Goal: Download file/media

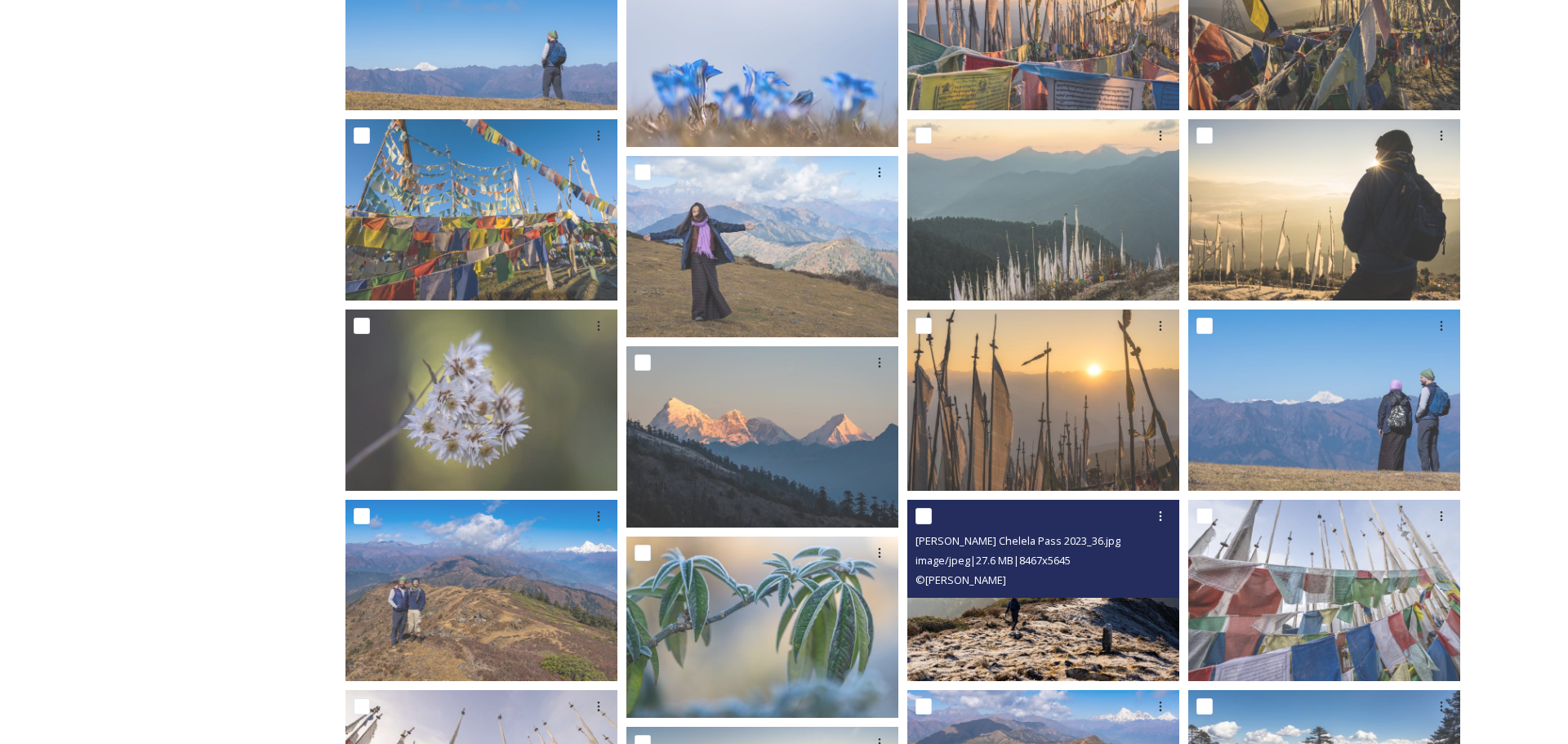
scroll to position [1551, 0]
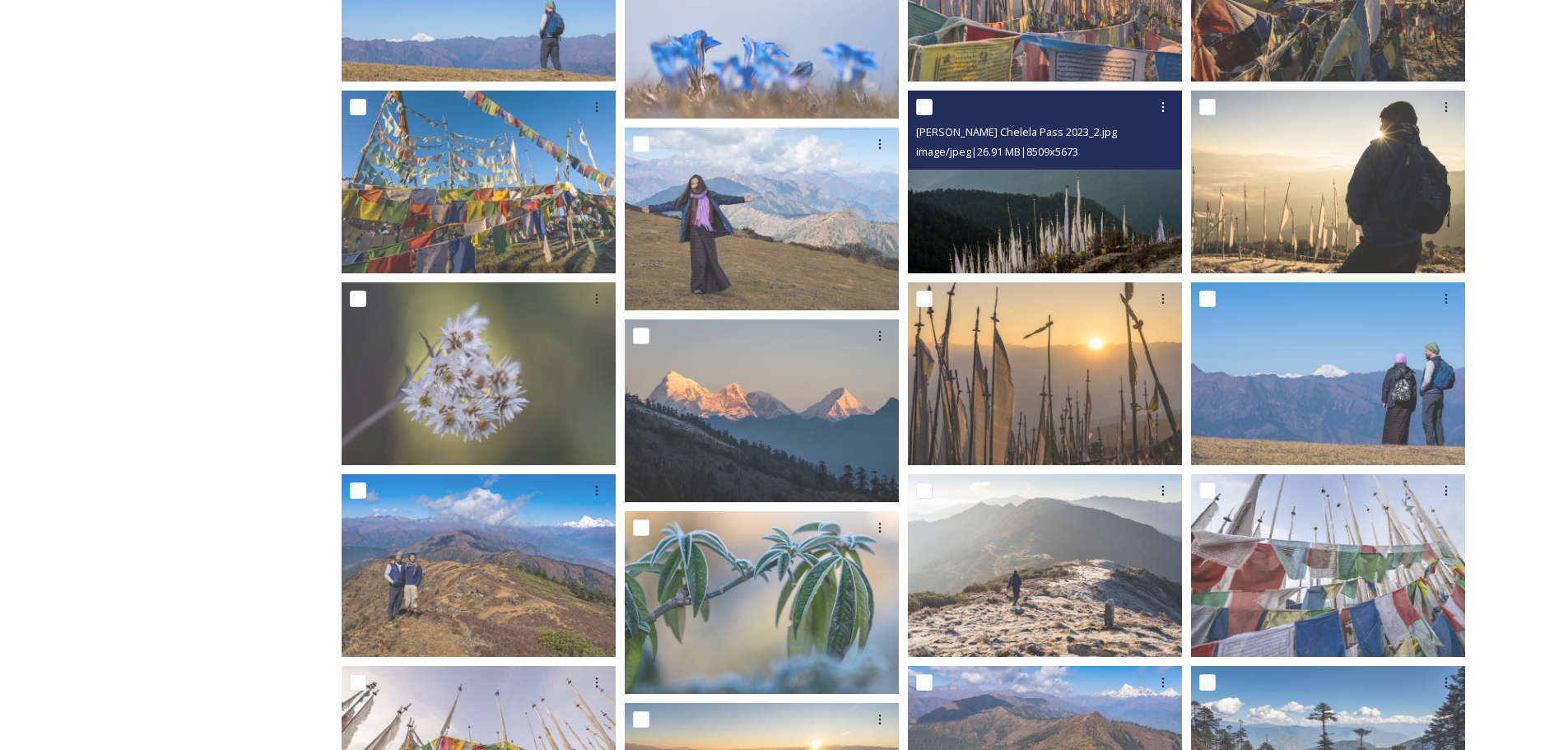
click at [1043, 208] on img at bounding box center [1045, 182] width 274 height 183
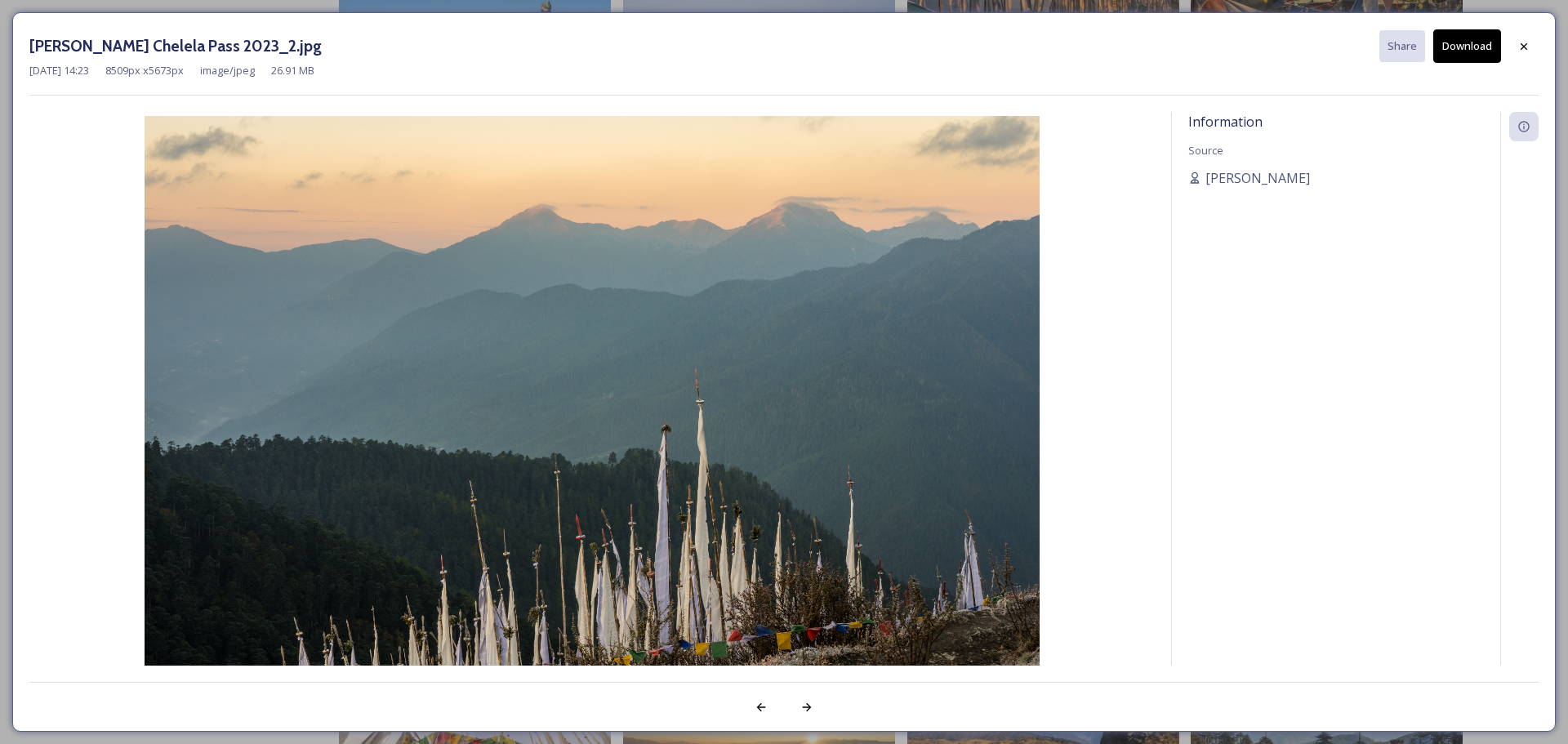
click at [1466, 40] on button "Download" at bounding box center [1466, 46] width 67 height 33
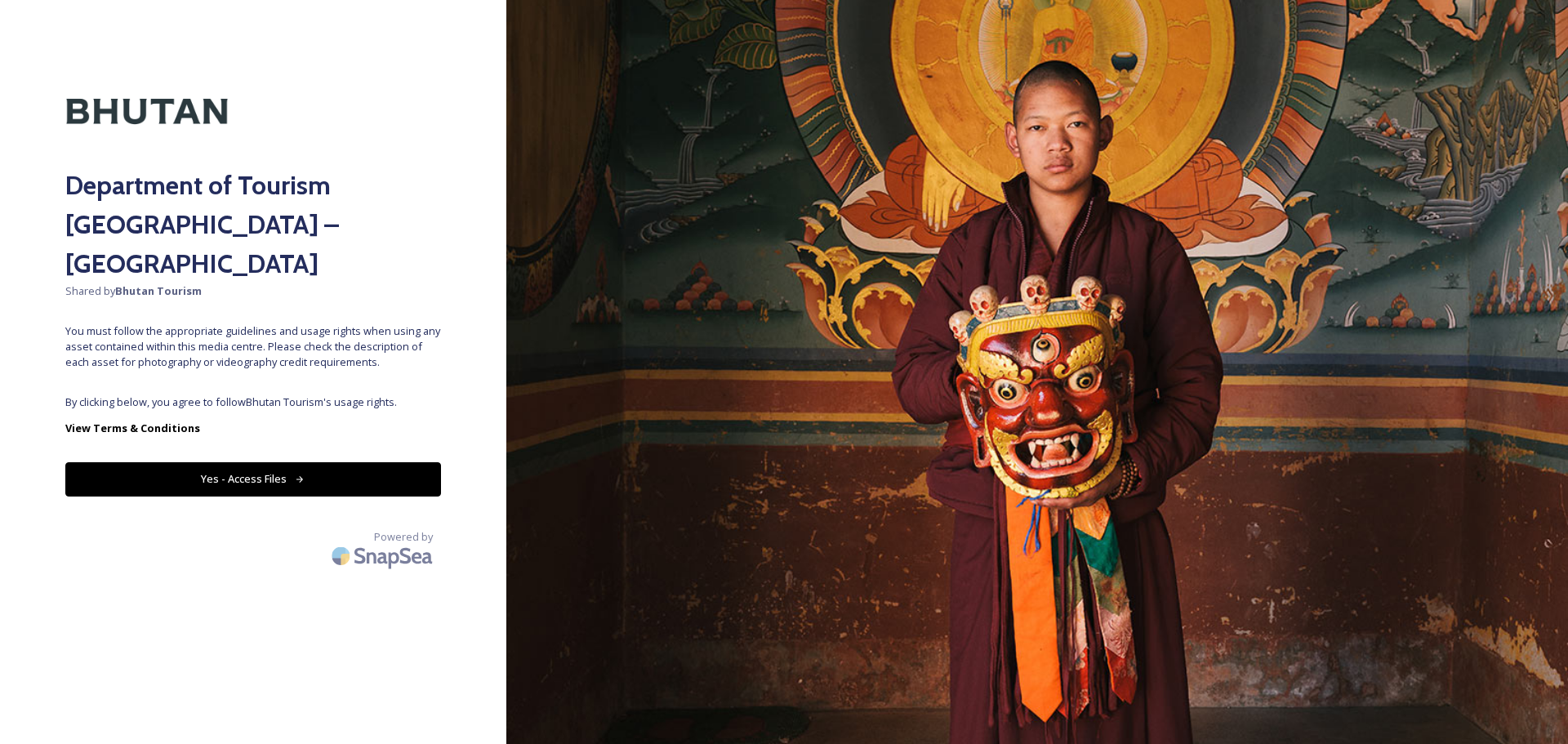
click at [290, 462] on button "Yes - Access Files" at bounding box center [252, 479] width 376 height 33
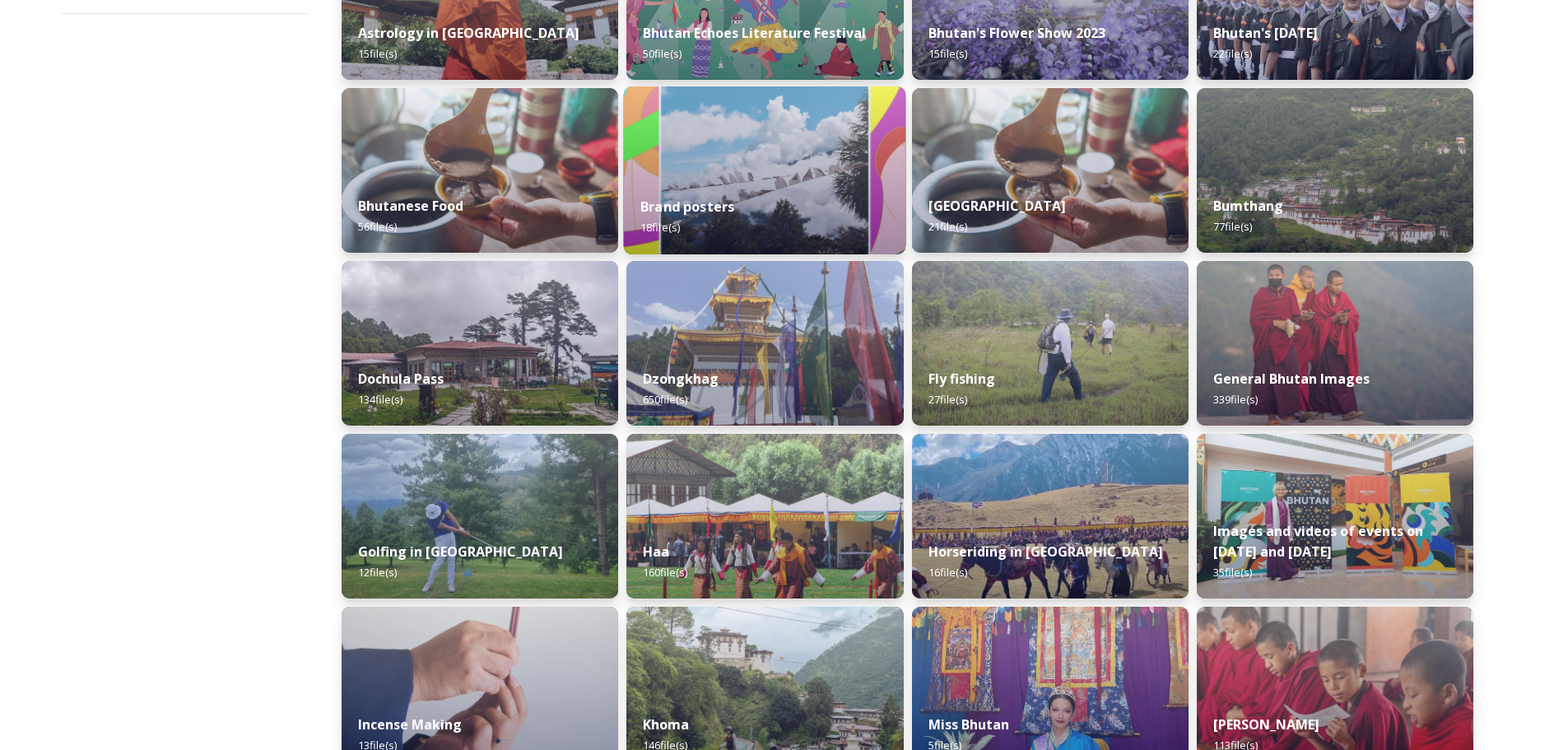
scroll to position [412, 0]
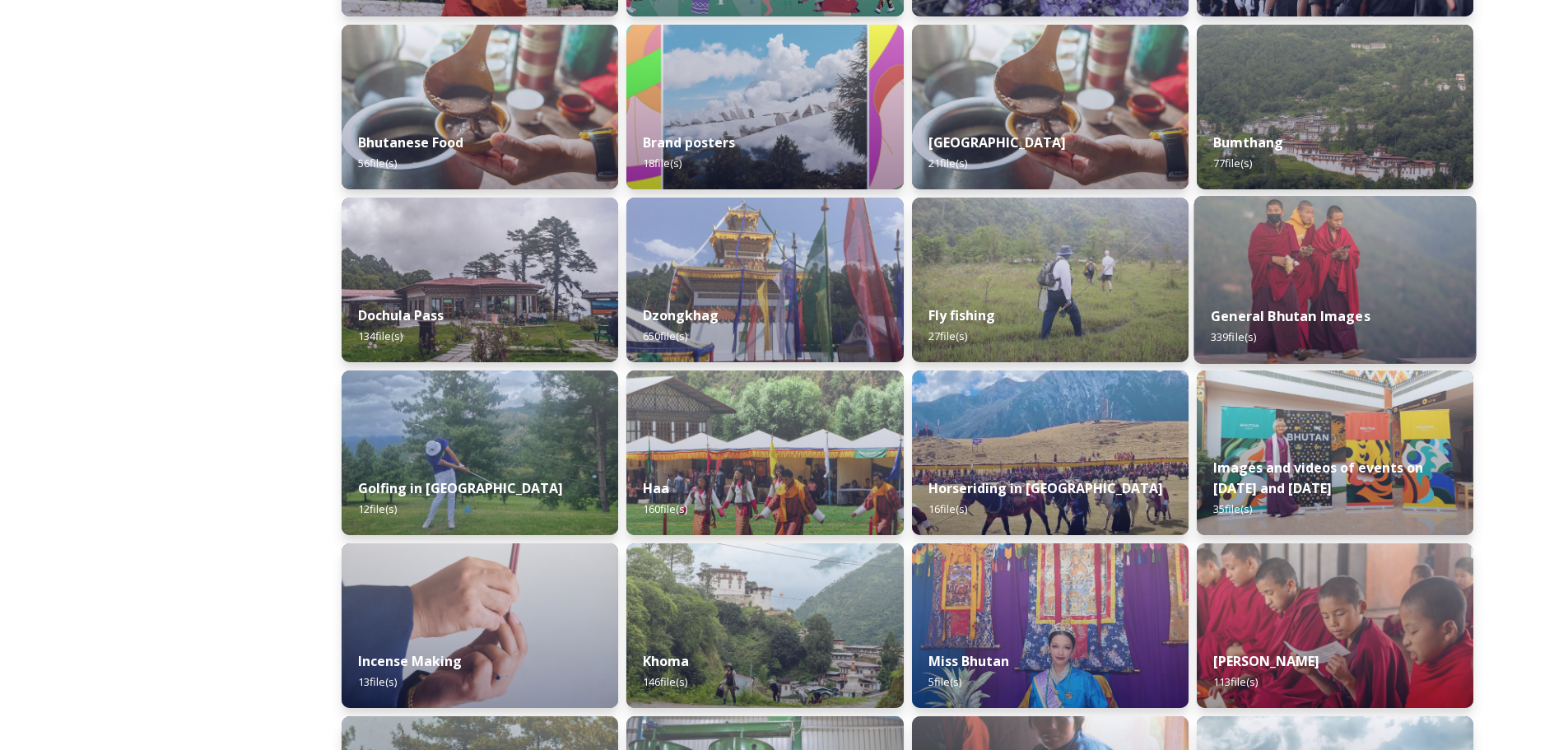
click at [1322, 266] on img at bounding box center [1335, 280] width 282 height 168
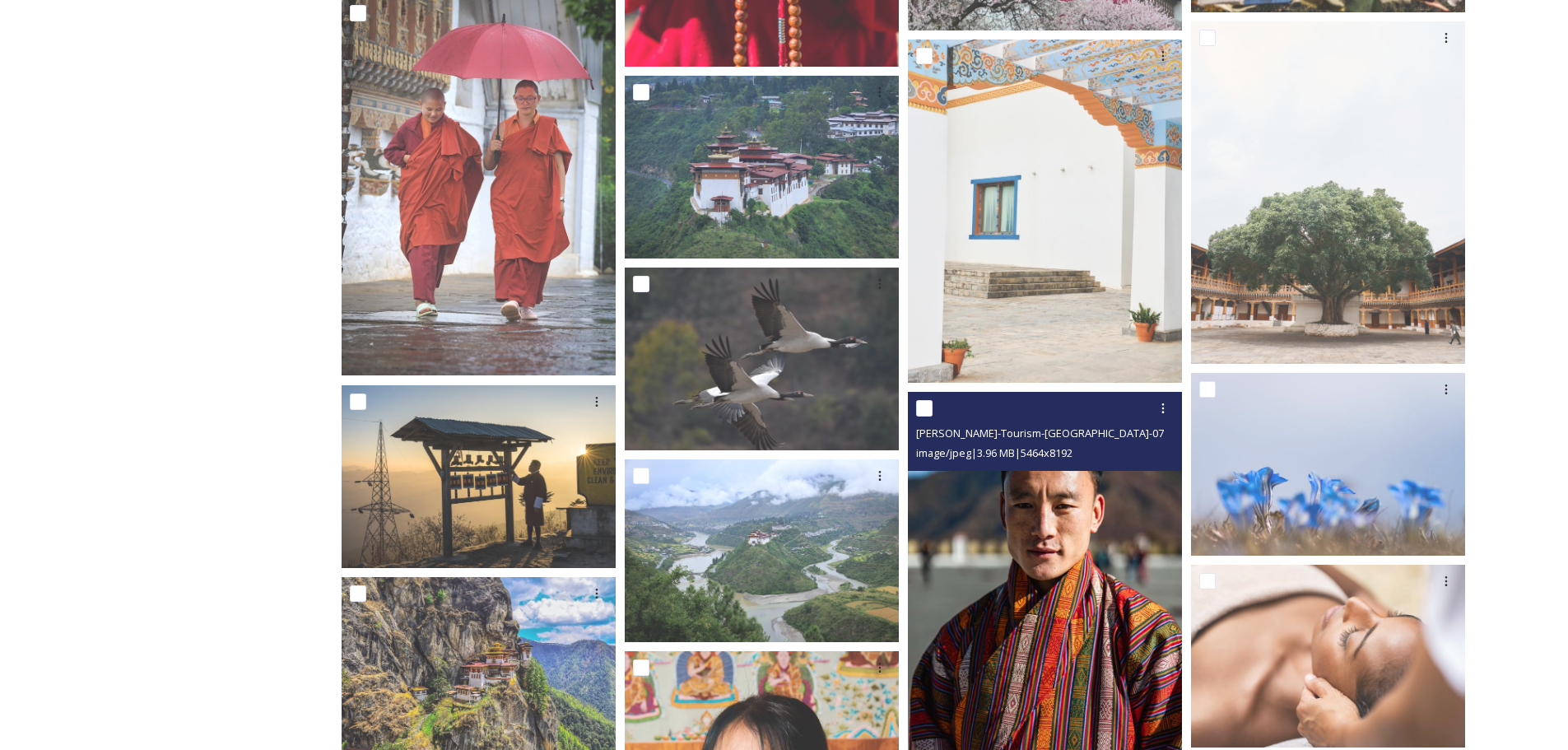
scroll to position [7798, 0]
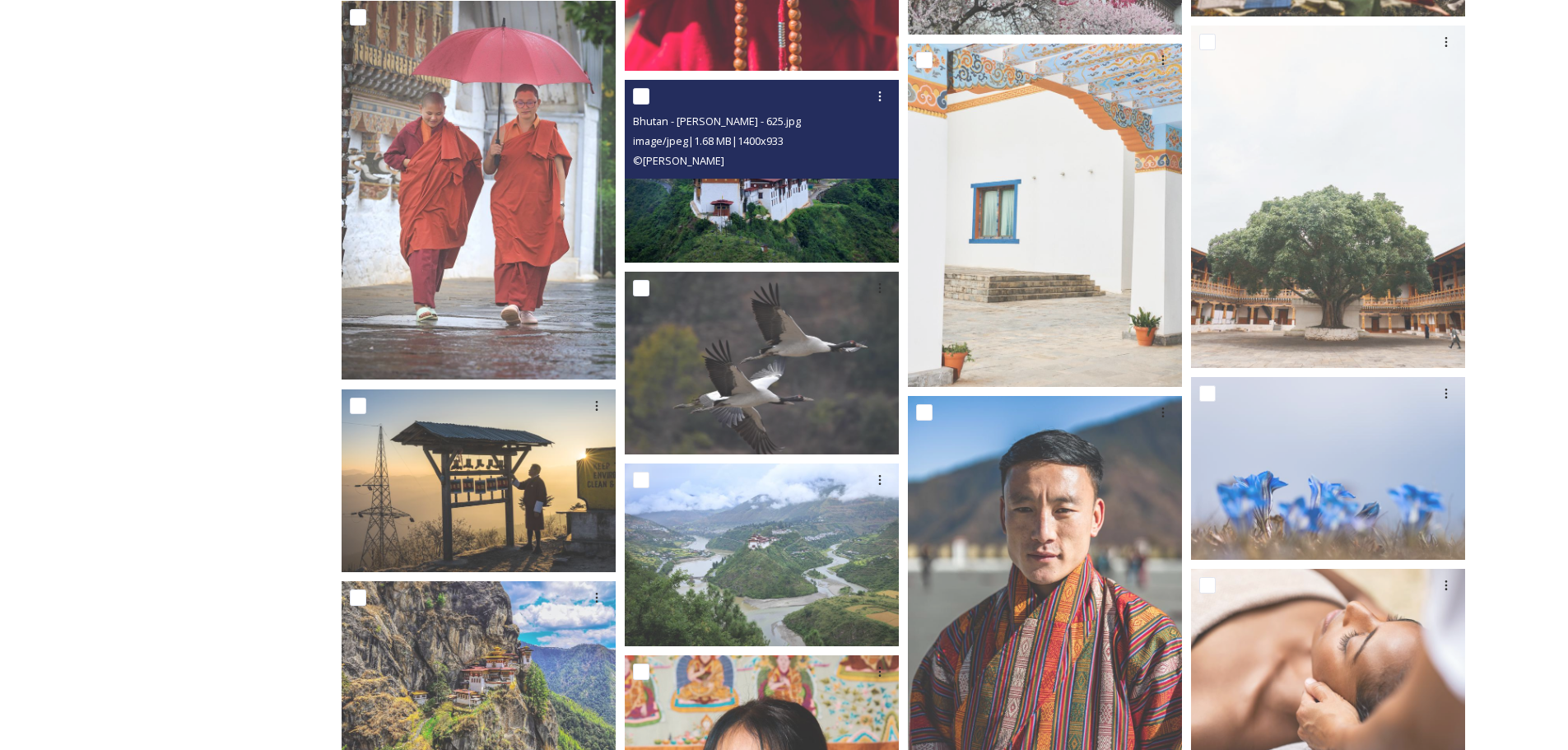
click at [764, 223] on img at bounding box center [762, 171] width 274 height 183
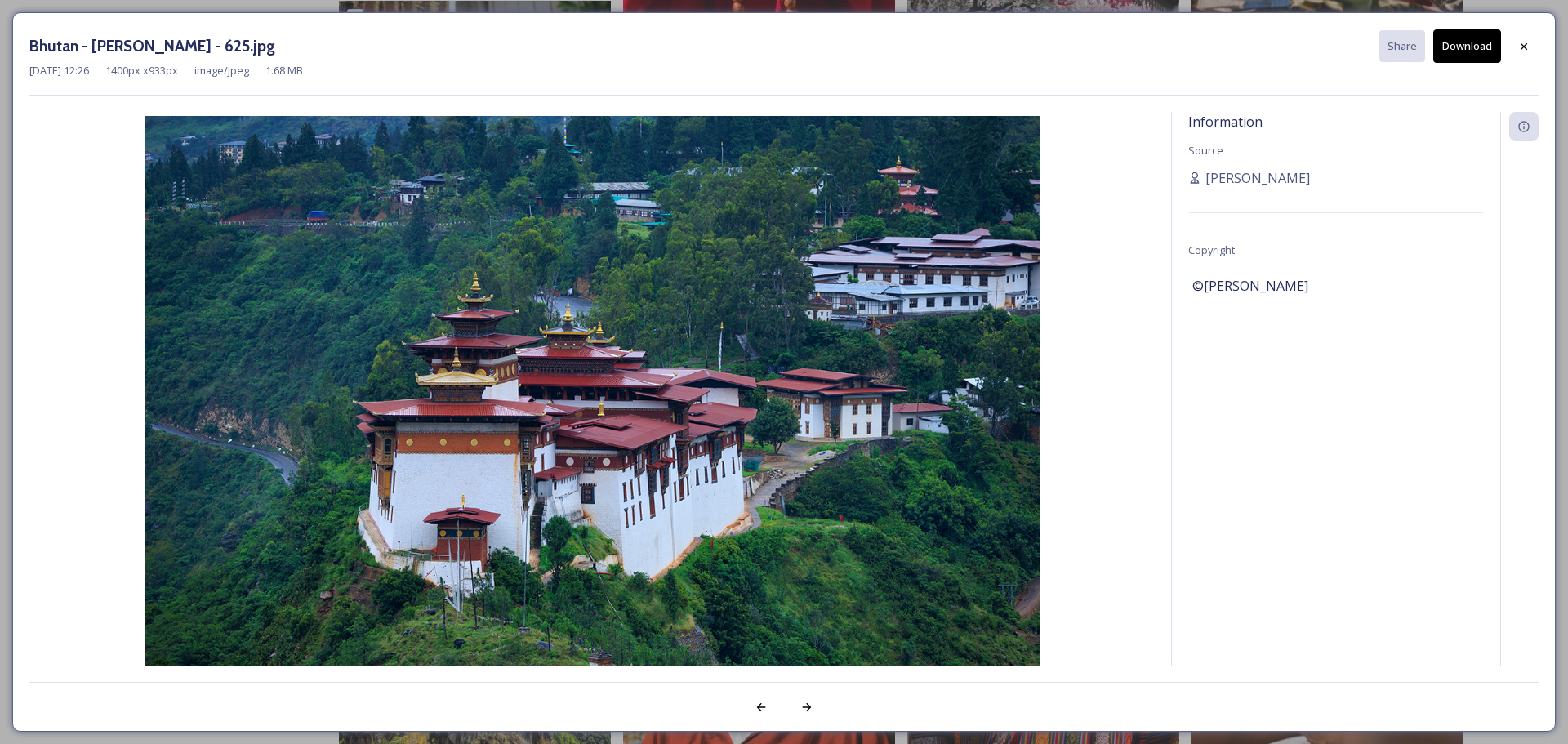
click at [1463, 45] on button "Download" at bounding box center [1466, 46] width 67 height 33
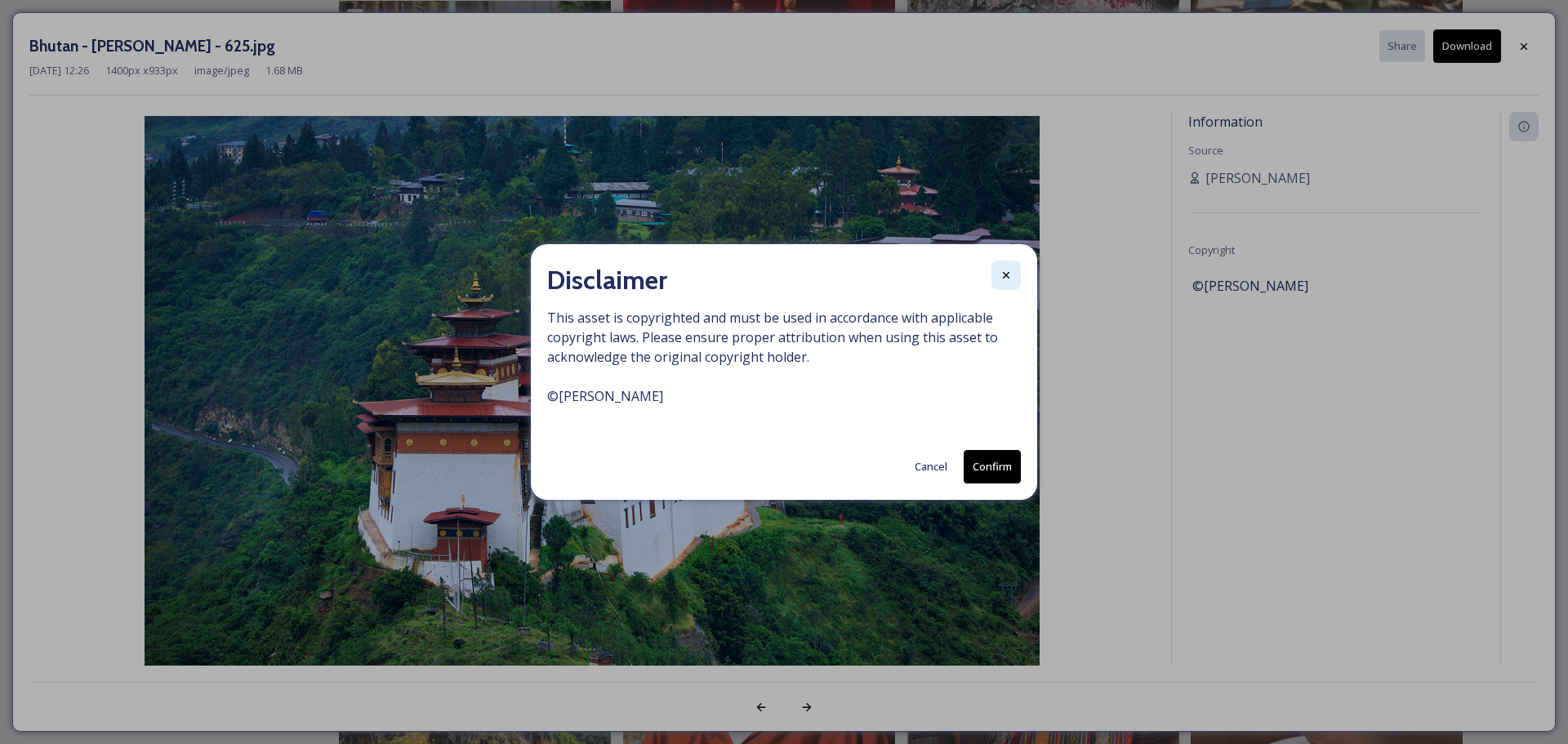
click at [1002, 272] on icon at bounding box center [1006, 275] width 13 height 13
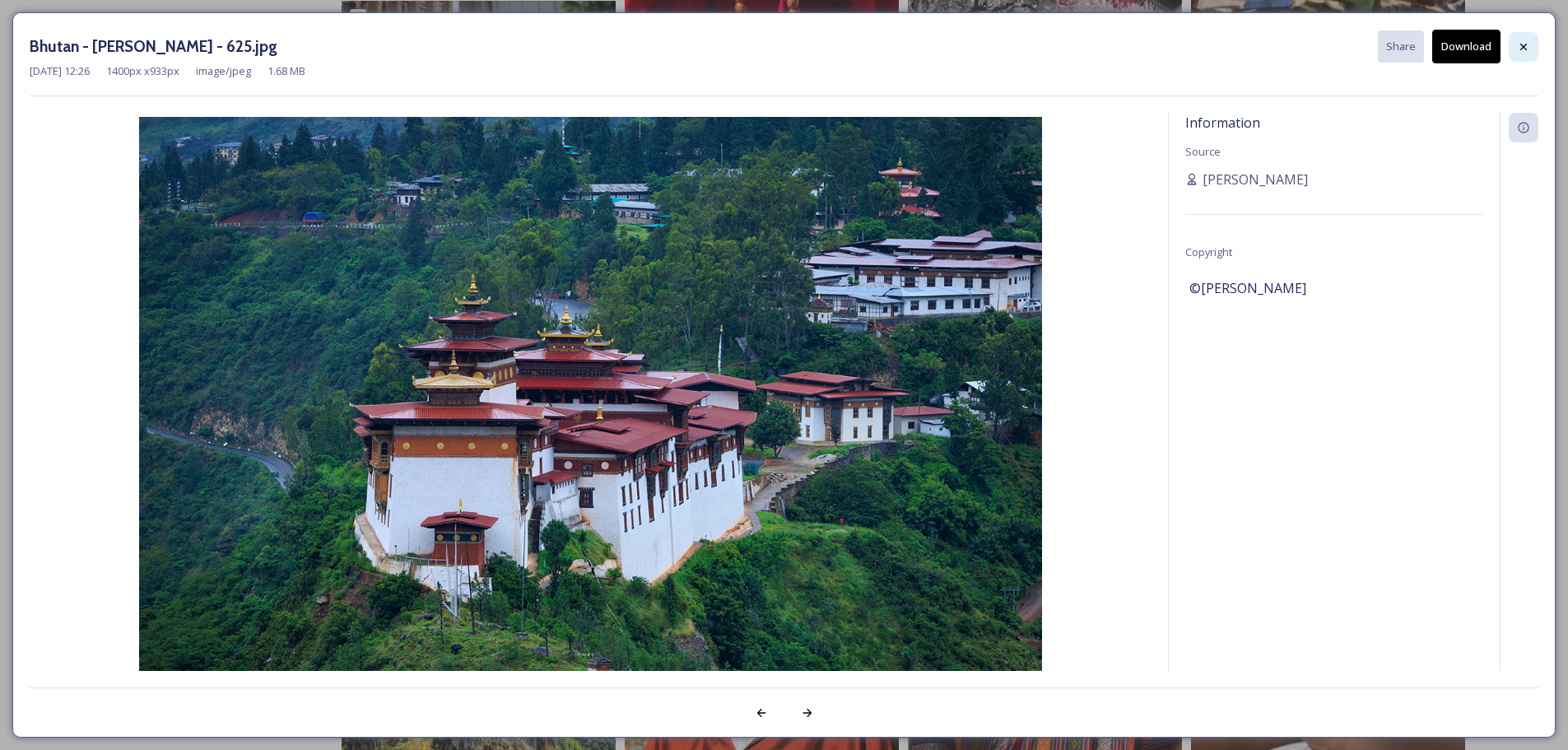
click at [1524, 45] on icon at bounding box center [1523, 47] width 13 height 13
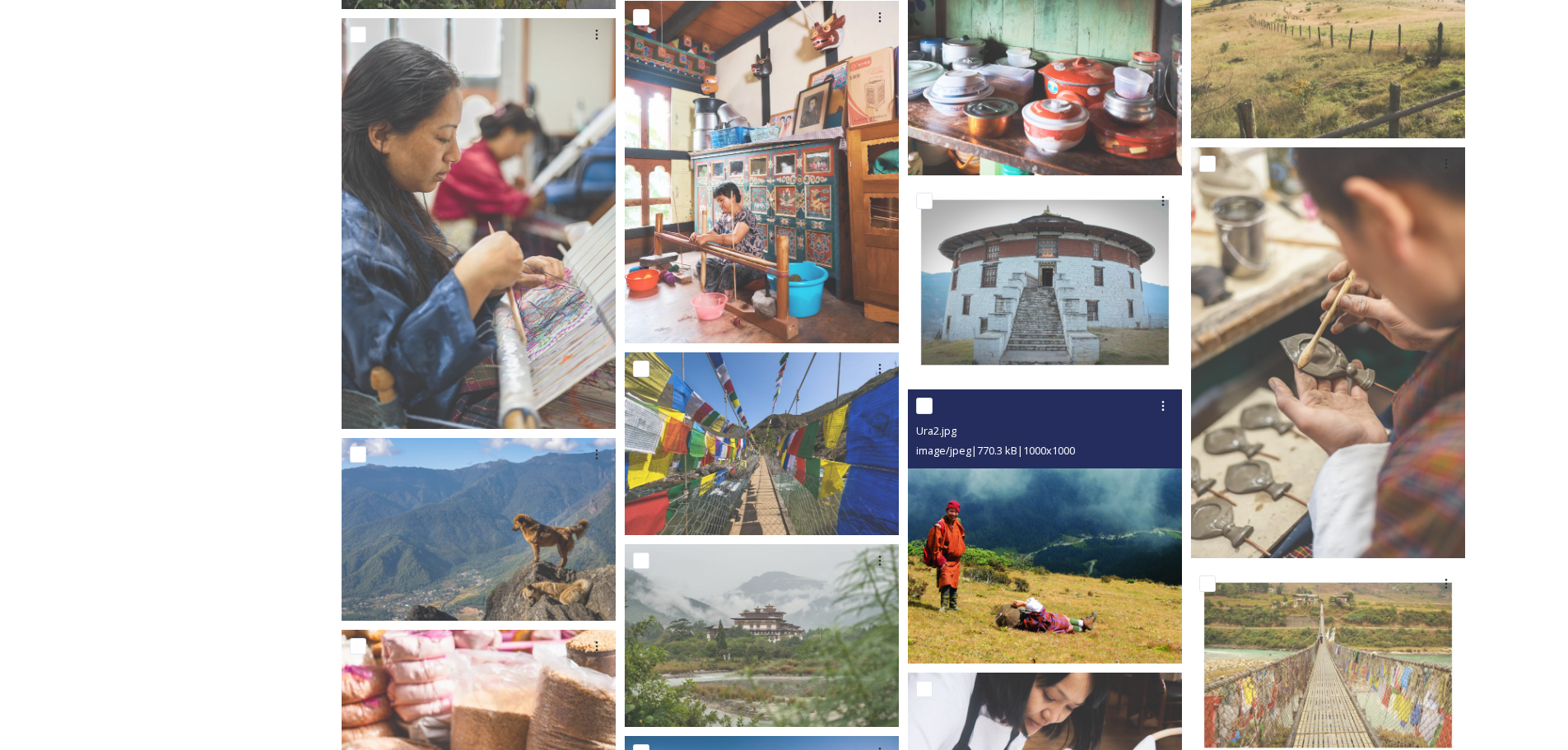
scroll to position [11676, 0]
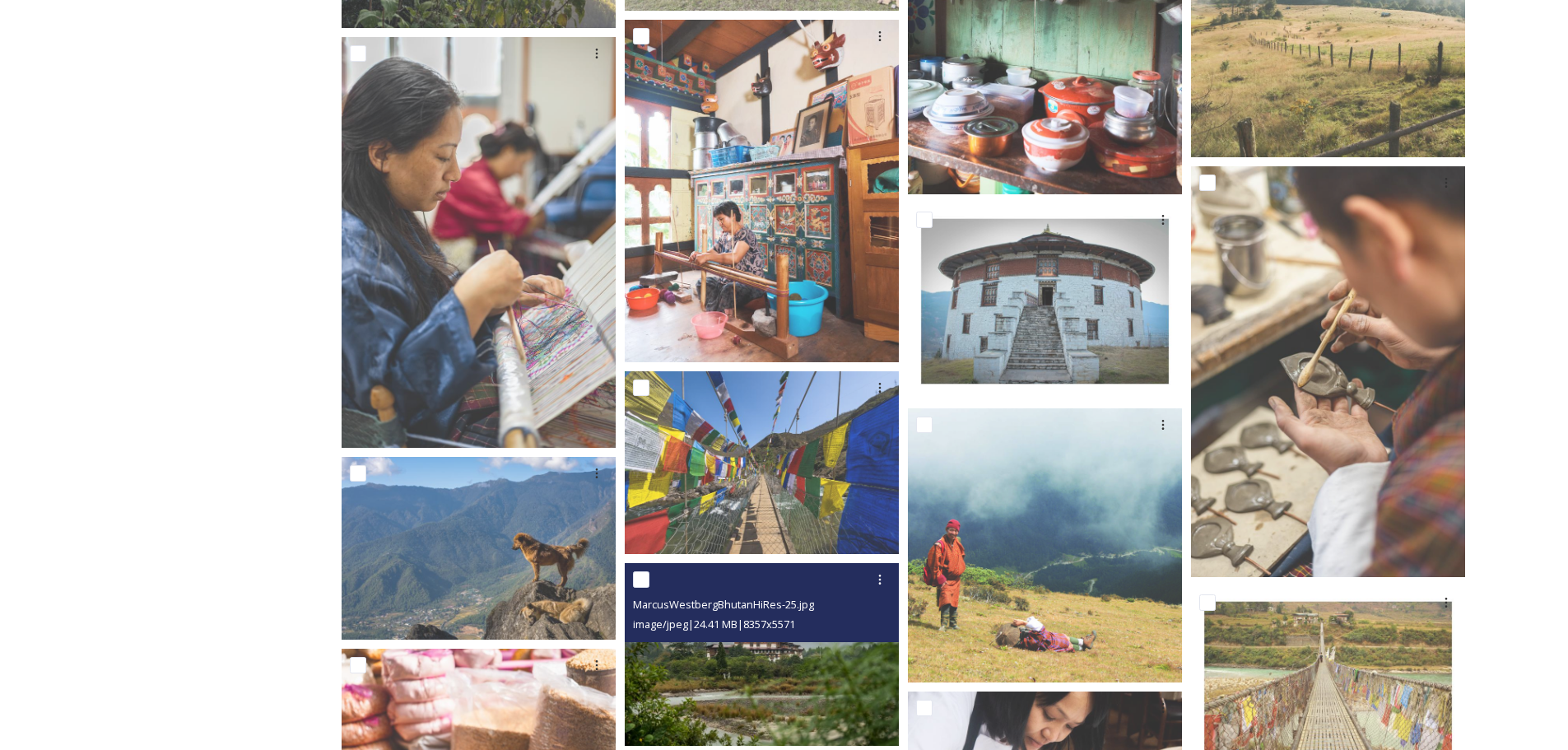
click at [758, 680] on img at bounding box center [762, 654] width 274 height 183
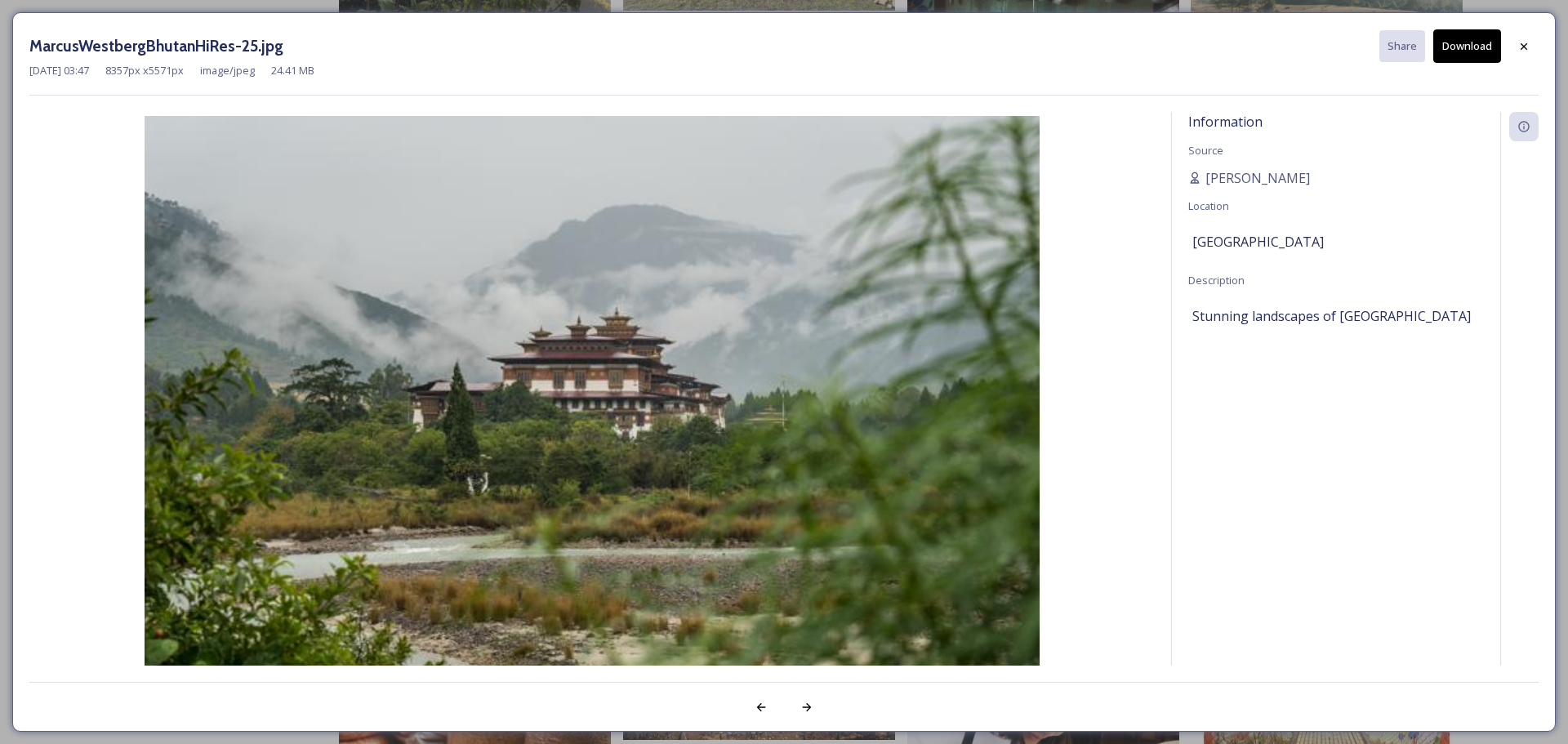
click at [1458, 51] on button "Download" at bounding box center [1466, 46] width 67 height 33
click at [1525, 47] on icon at bounding box center [1524, 46] width 7 height 7
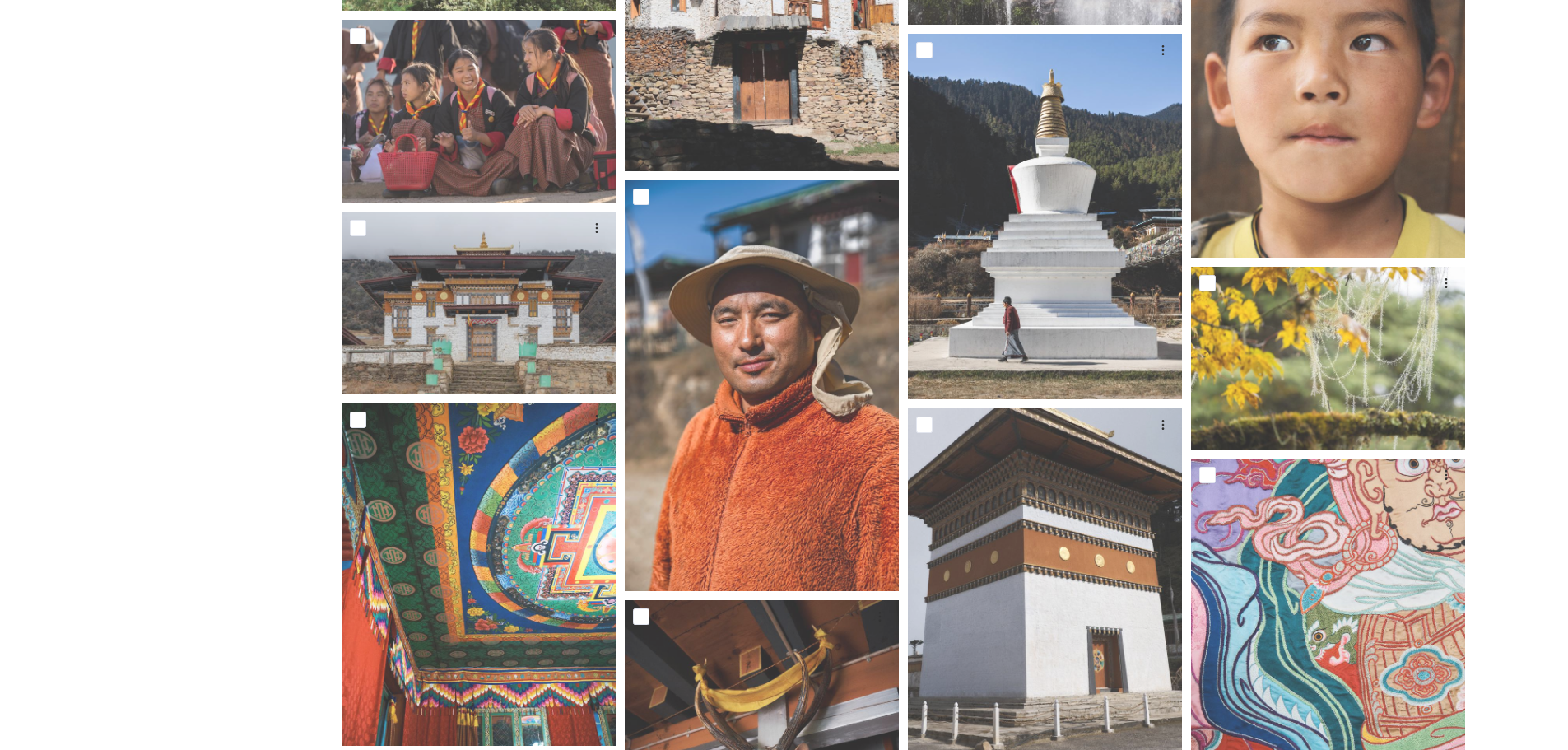
scroll to position [20071, 0]
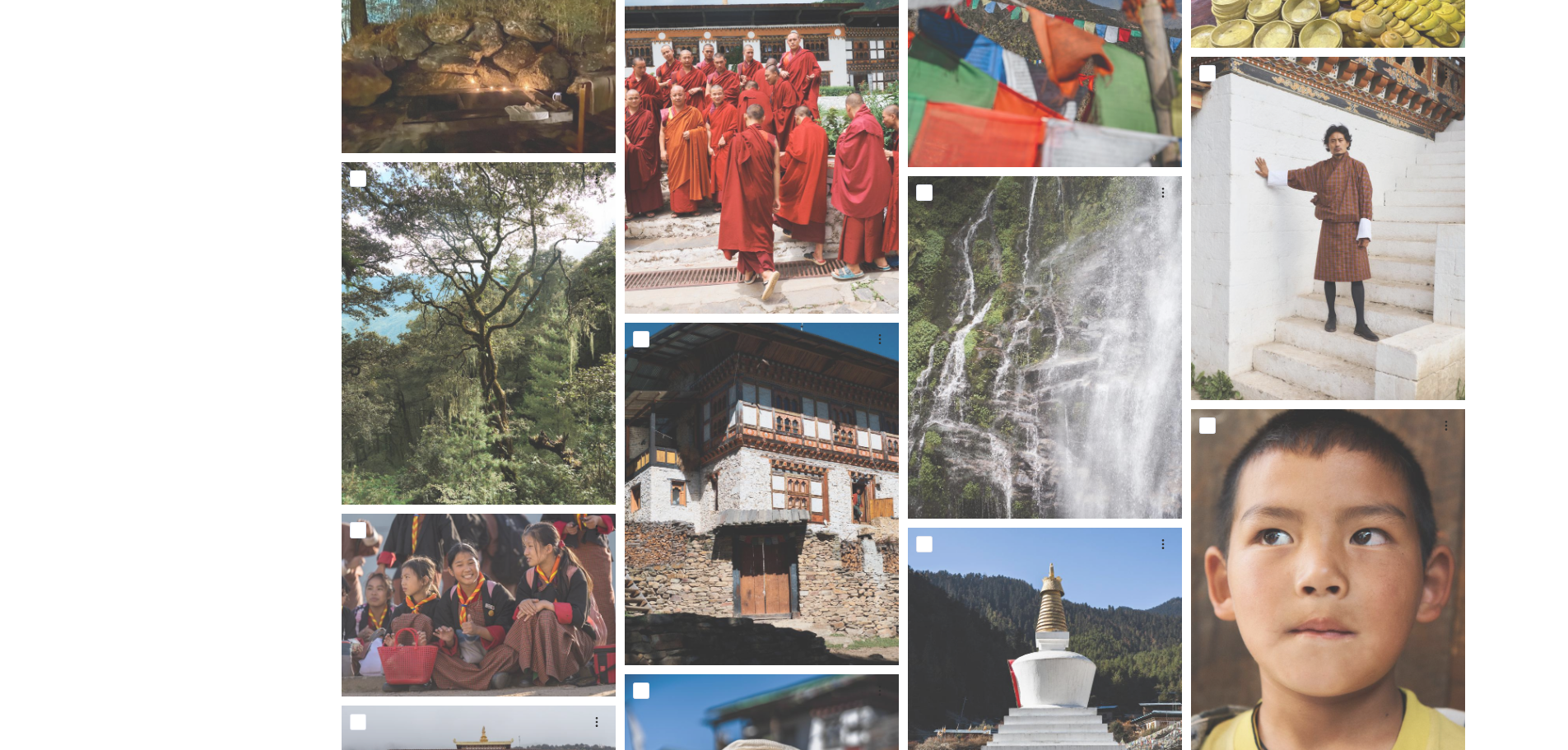
scroll to position [412, 0]
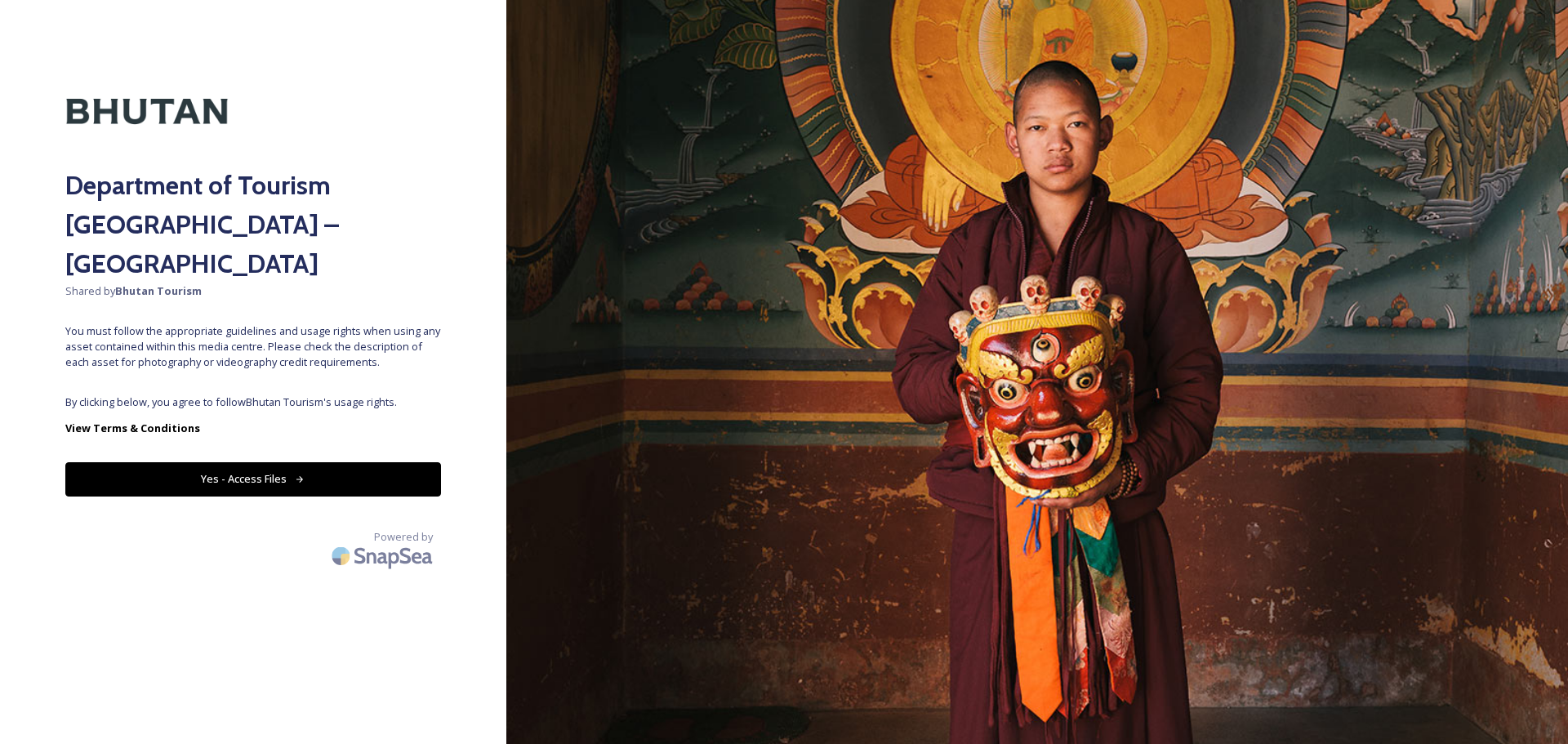
click at [201, 462] on button "Yes - Access Files" at bounding box center [252, 479] width 376 height 33
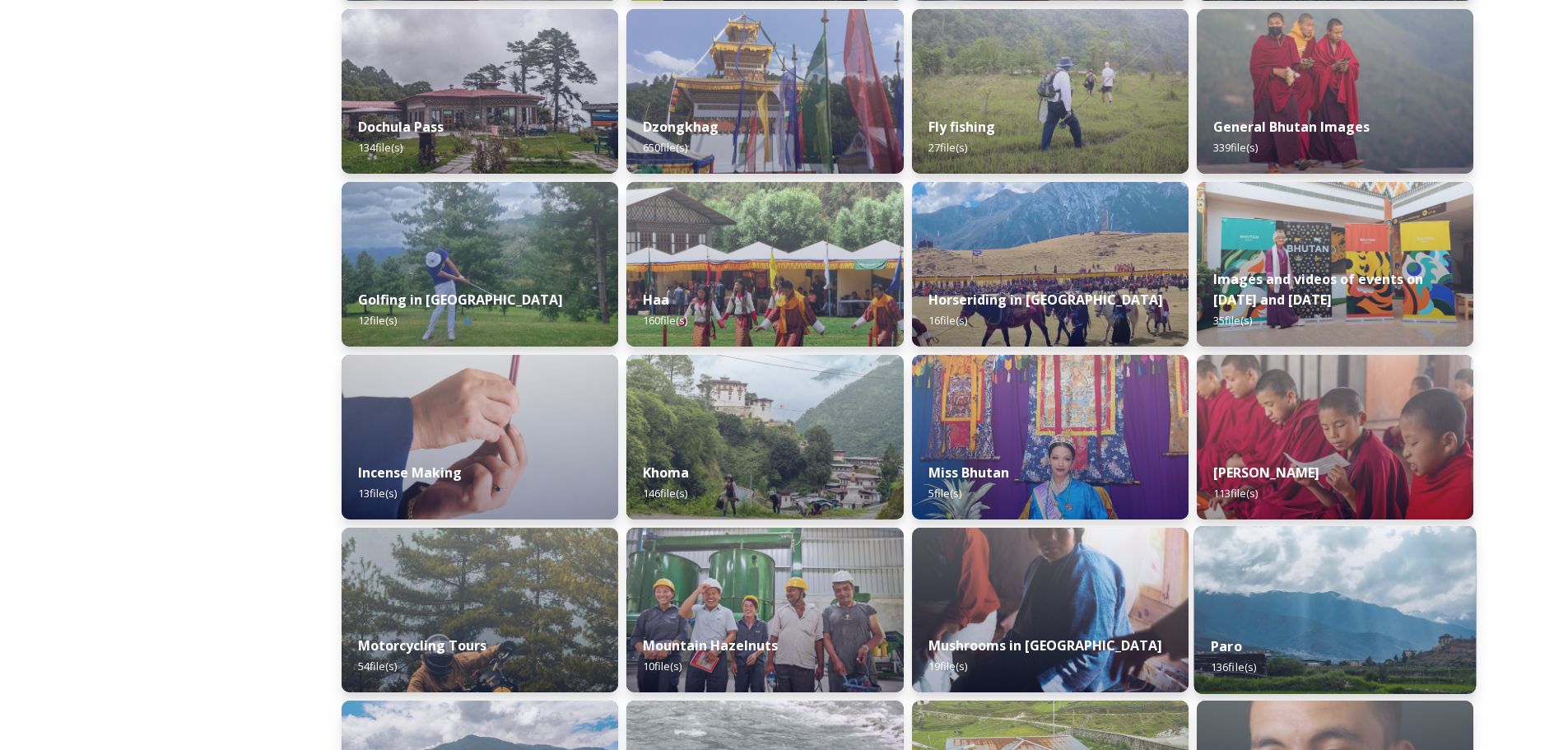
scroll to position [658, 0]
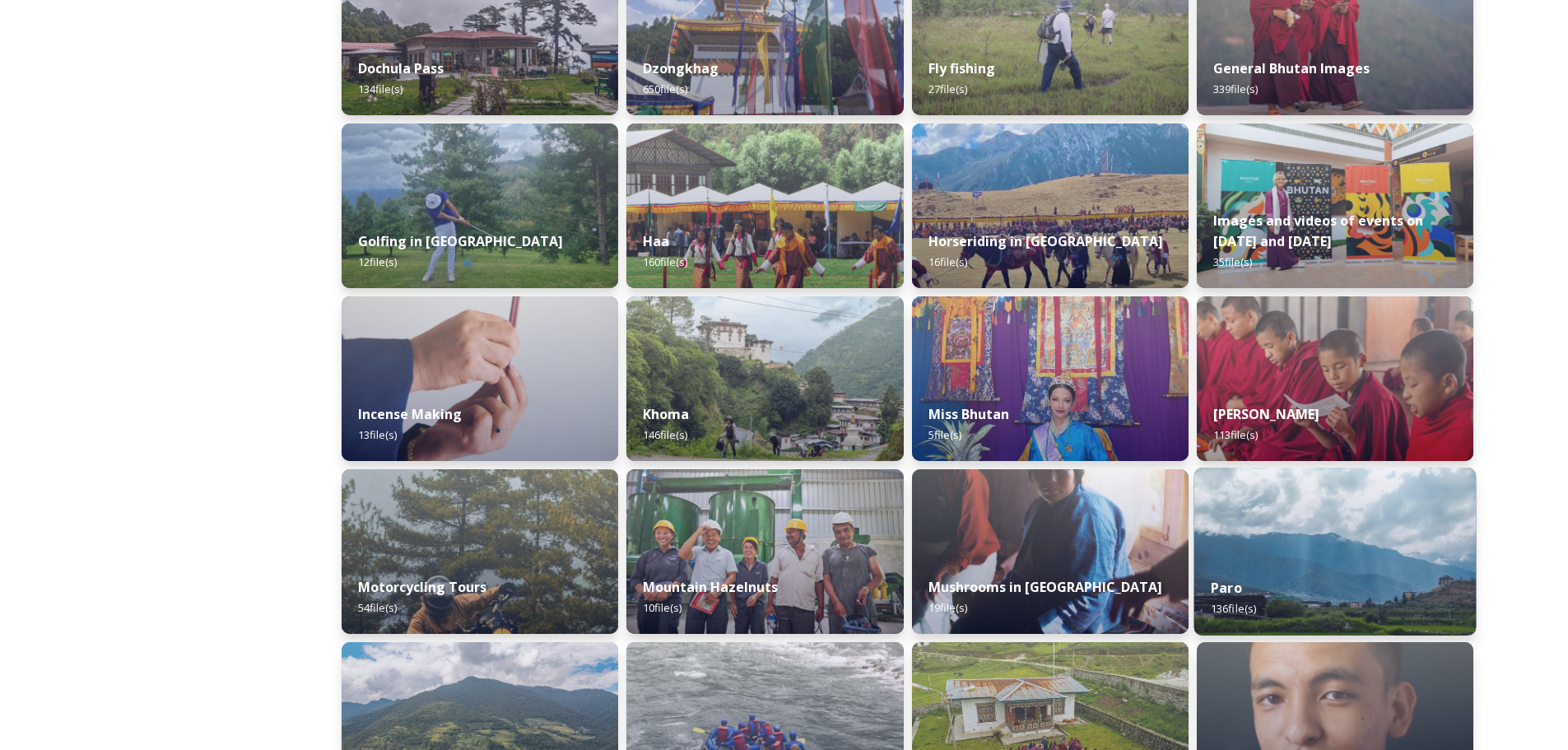
click at [1339, 547] on img at bounding box center [1335, 552] width 282 height 168
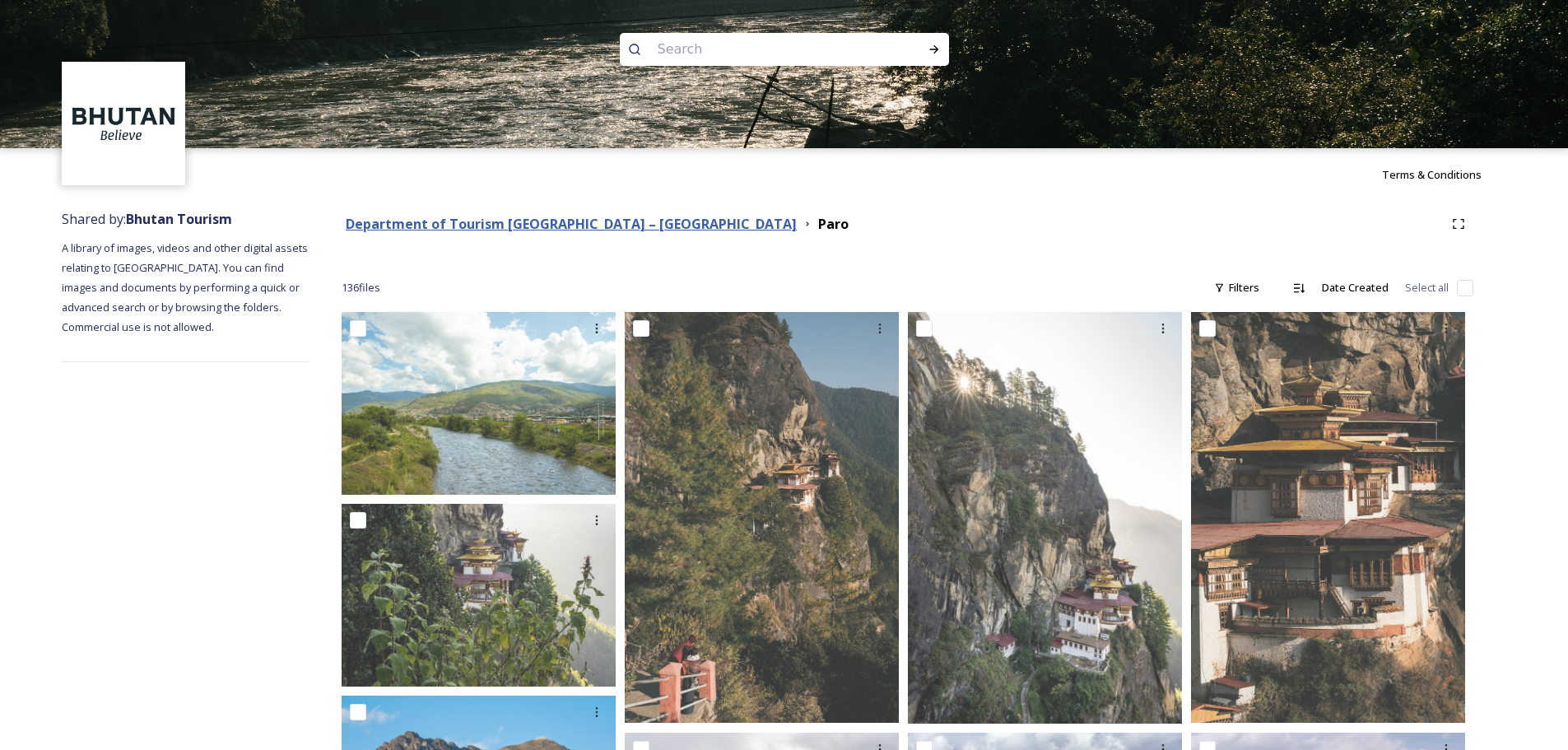
click at [607, 227] on strong "Department of Tourism [GEOGRAPHIC_DATA] – [GEOGRAPHIC_DATA]" at bounding box center [571, 224] width 451 height 18
click at [622, 224] on strong "Department of Tourism [GEOGRAPHIC_DATA] – [GEOGRAPHIC_DATA]" at bounding box center [571, 224] width 451 height 18
click at [522, 227] on strong "Department of Tourism [GEOGRAPHIC_DATA] – [GEOGRAPHIC_DATA]" at bounding box center [571, 224] width 451 height 18
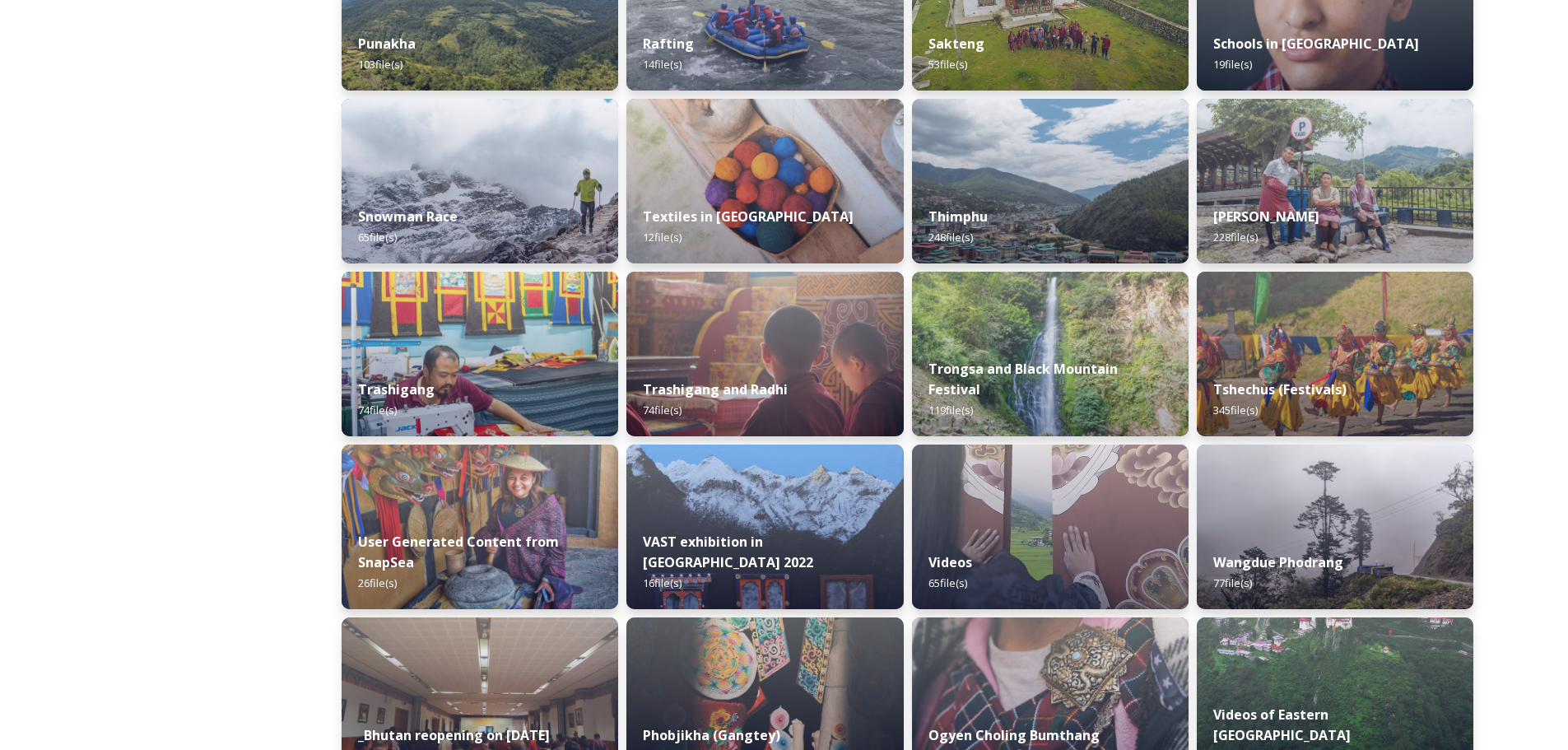
scroll to position [1283, 0]
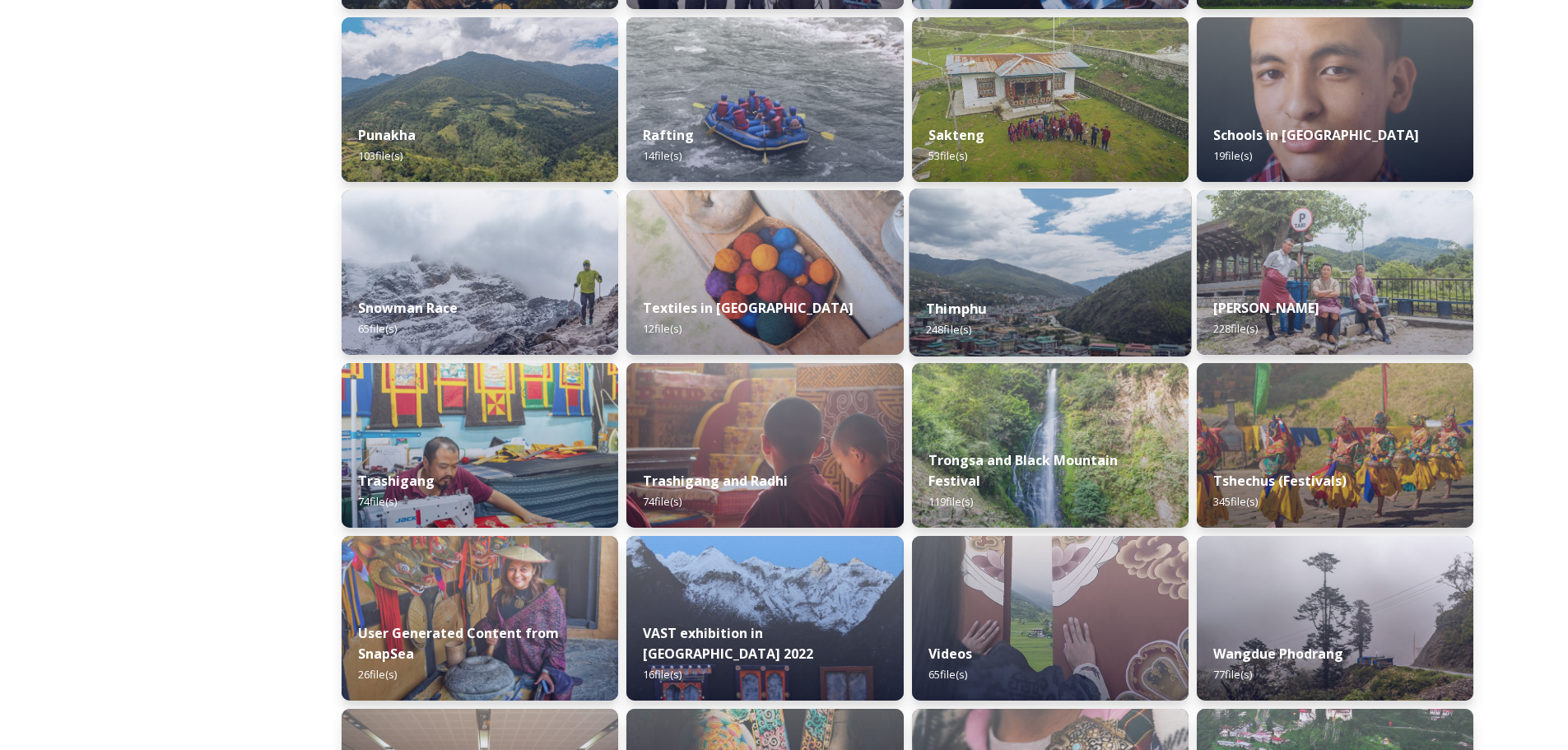
click at [1012, 297] on div "Thimphu 248 file(s)" at bounding box center [1050, 318] width 282 height 75
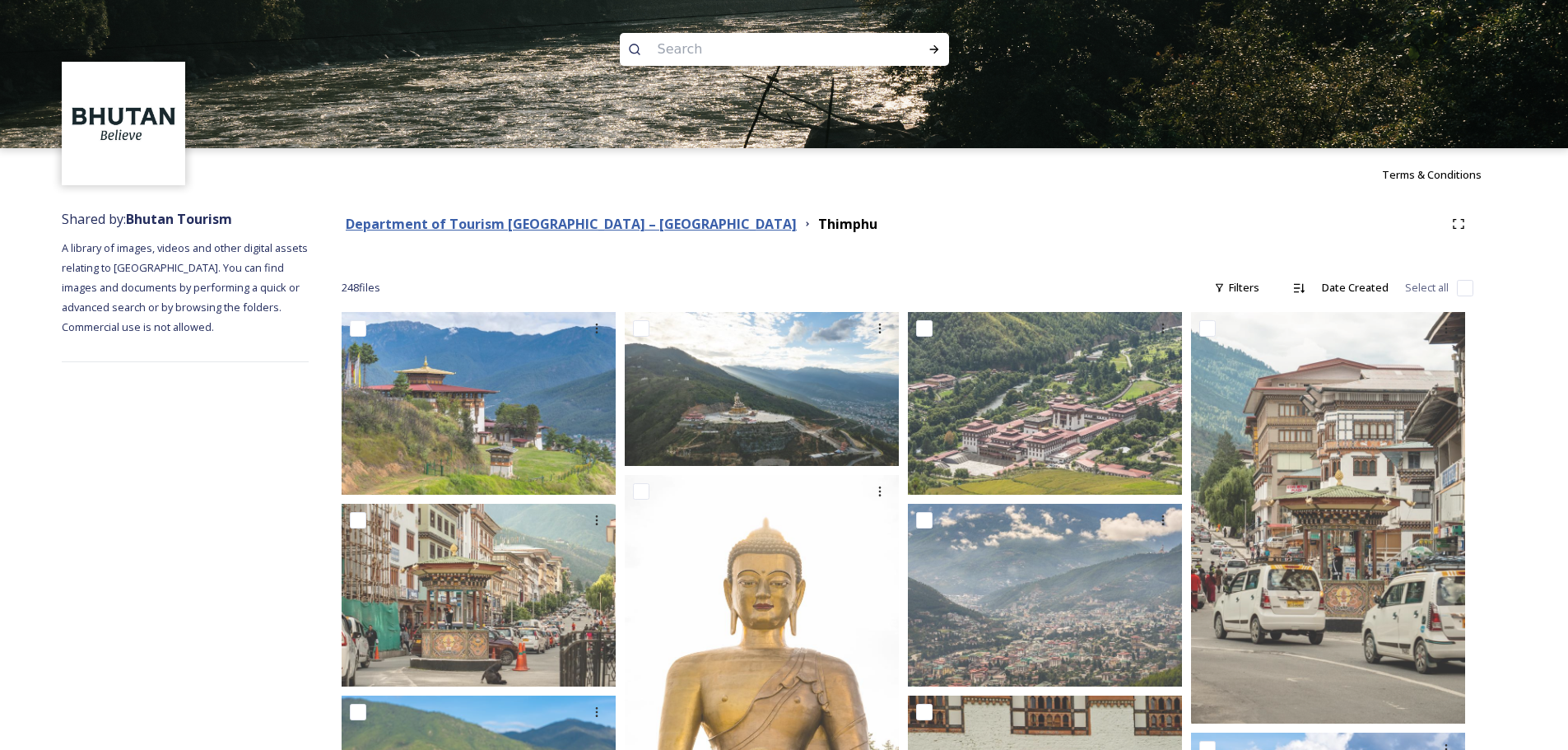
click at [585, 223] on strong "Department of Tourism [GEOGRAPHIC_DATA] – [GEOGRAPHIC_DATA]" at bounding box center [571, 224] width 451 height 18
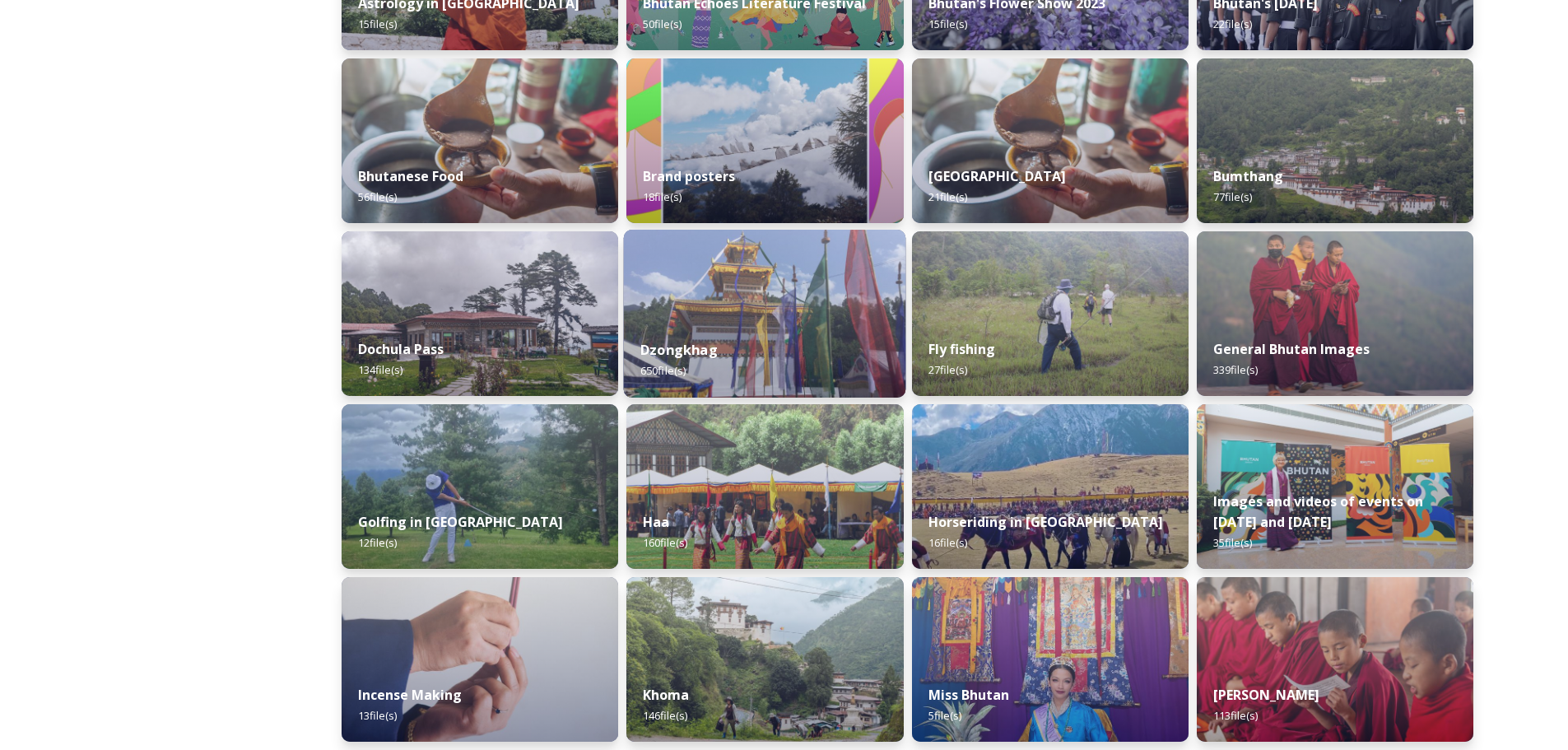
scroll to position [131, 0]
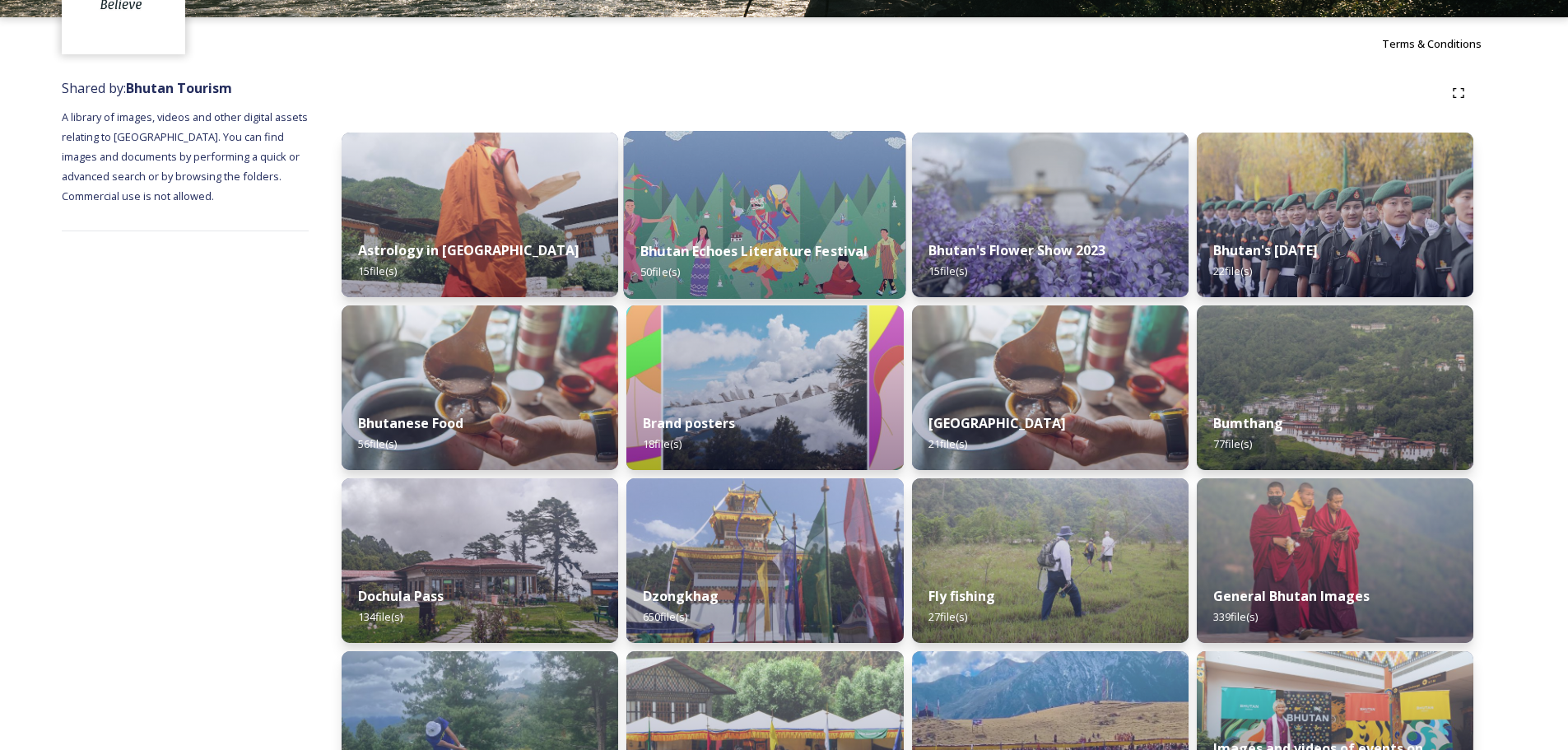
click at [763, 200] on img at bounding box center [765, 215] width 282 height 168
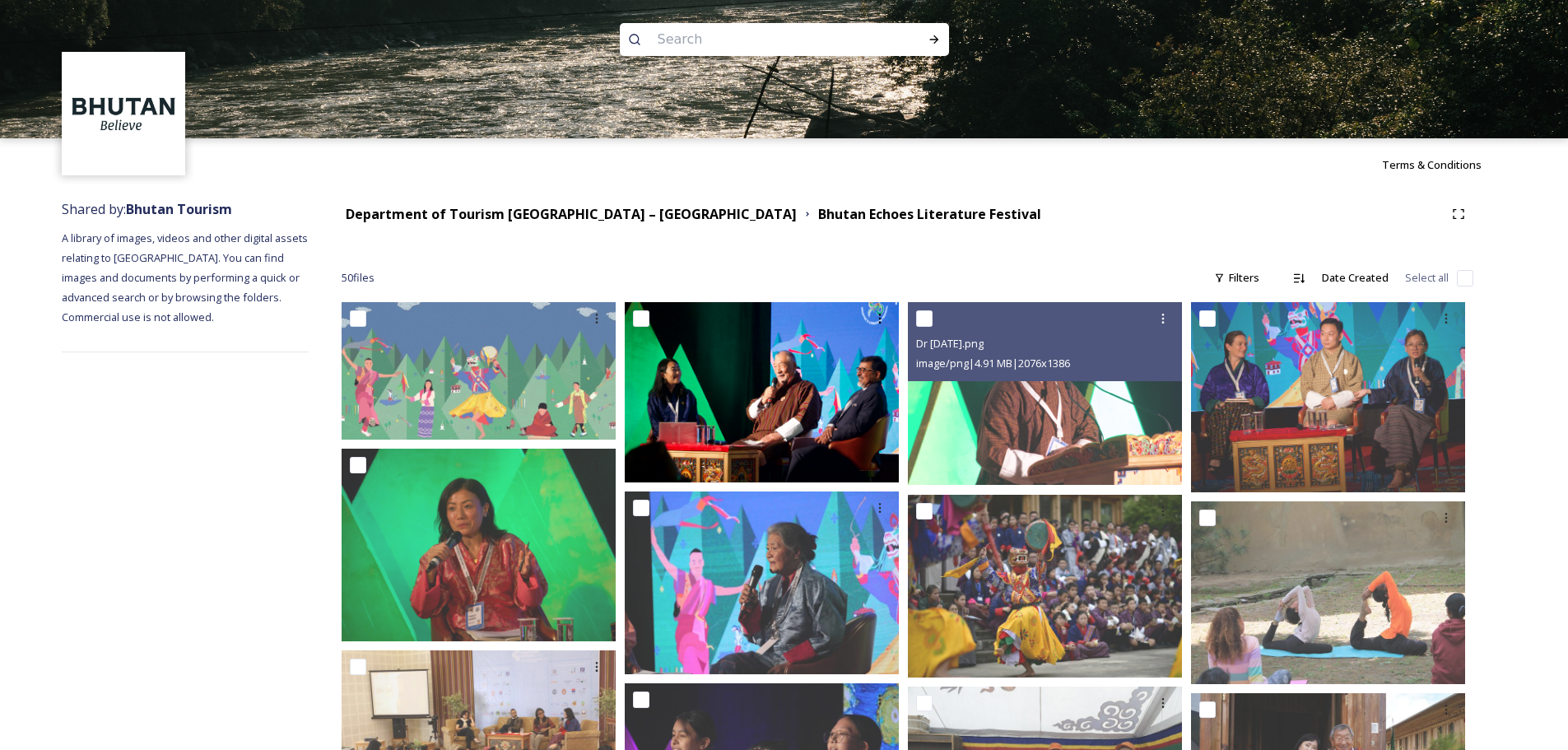
scroll to position [9, 0]
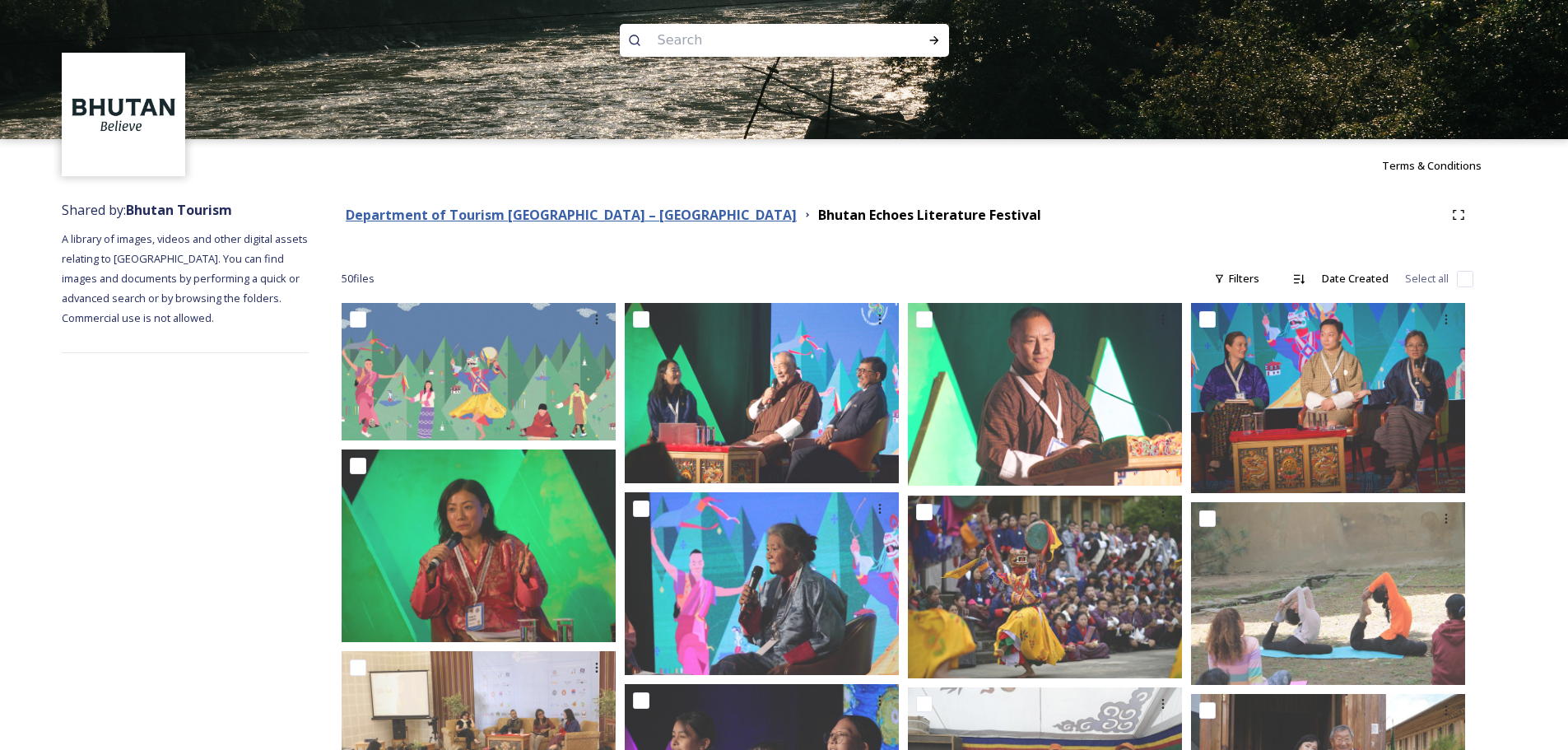
click at [604, 211] on strong "Department of Tourism [GEOGRAPHIC_DATA] – [GEOGRAPHIC_DATA]" at bounding box center [571, 215] width 451 height 18
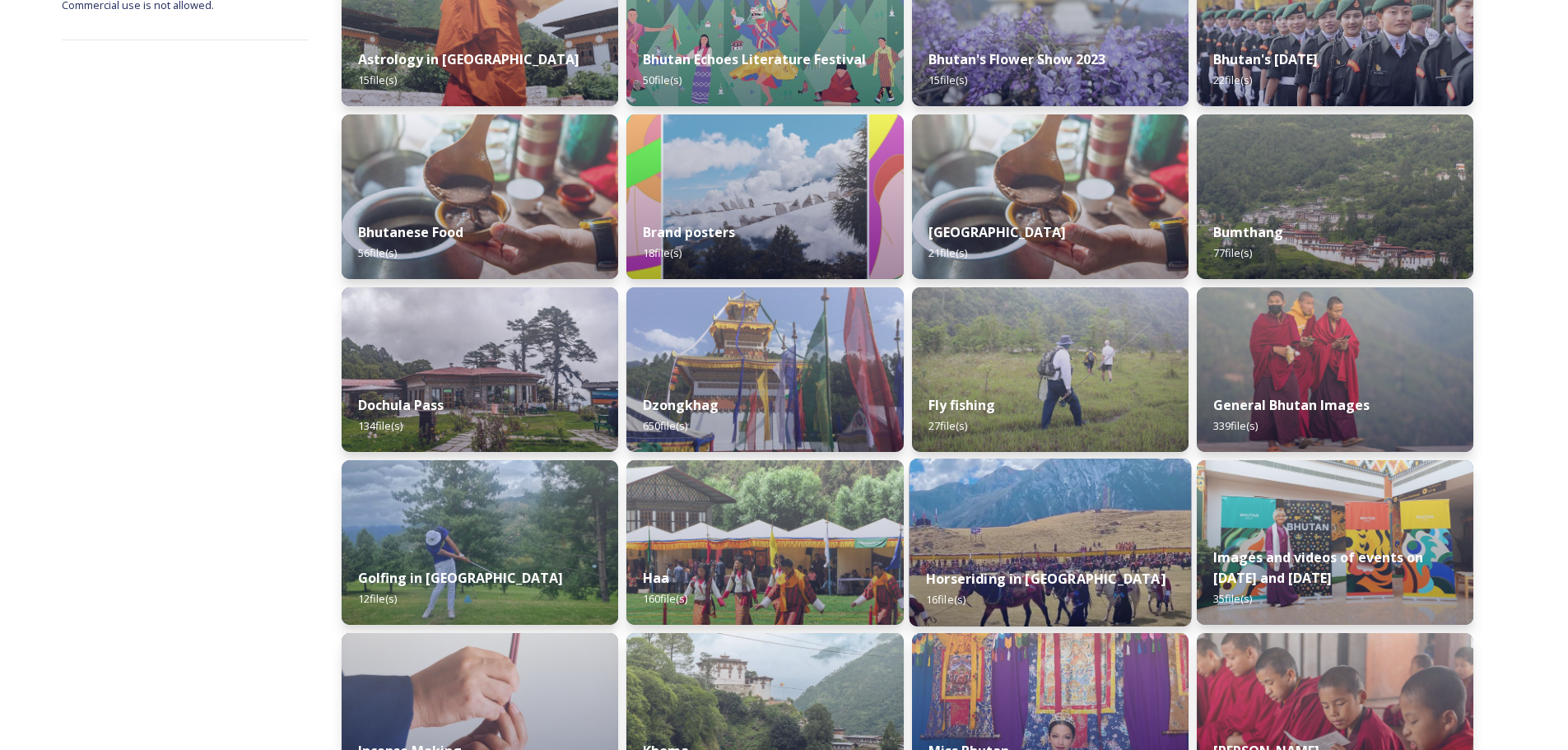
scroll to position [412, 0]
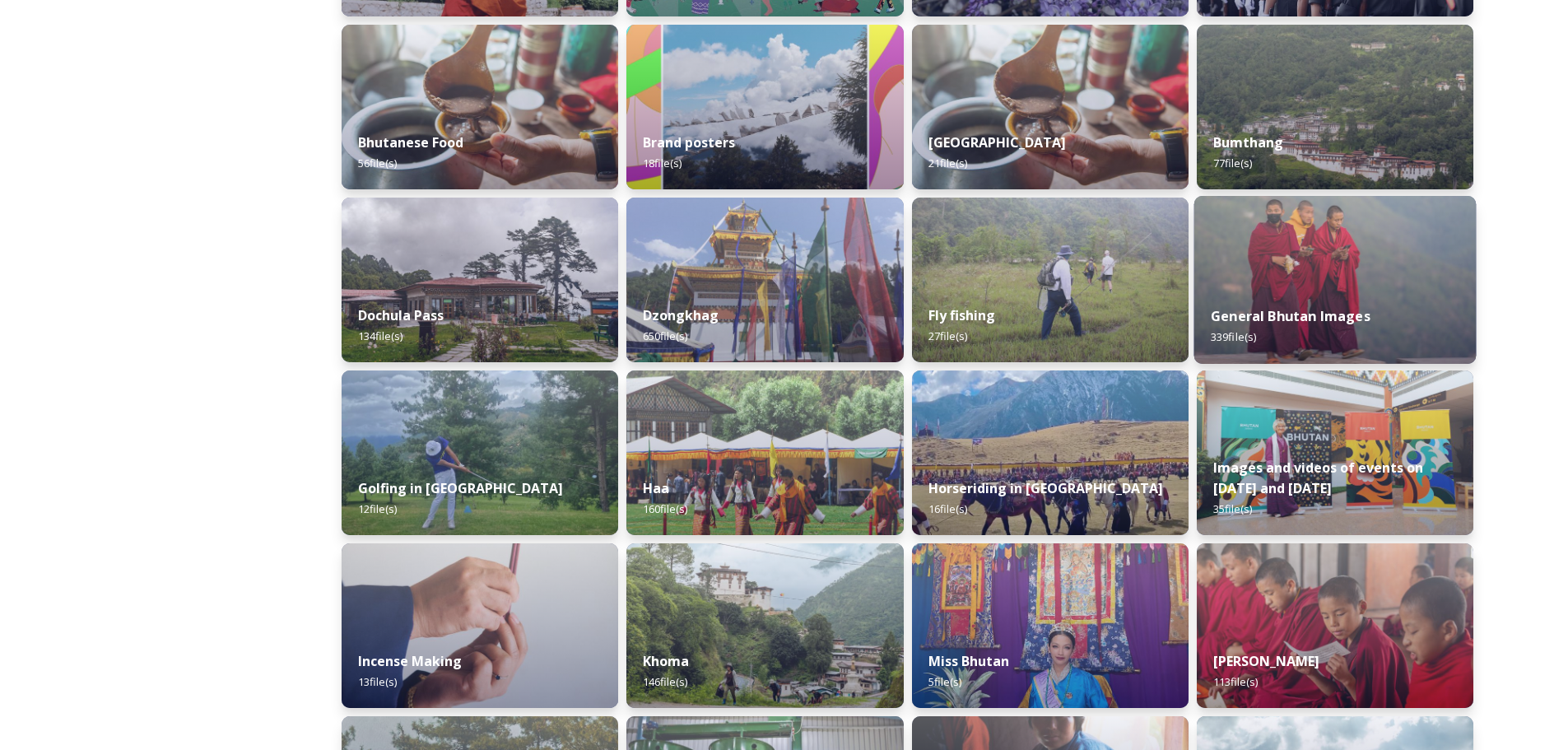
click at [1350, 279] on img at bounding box center [1335, 280] width 282 height 168
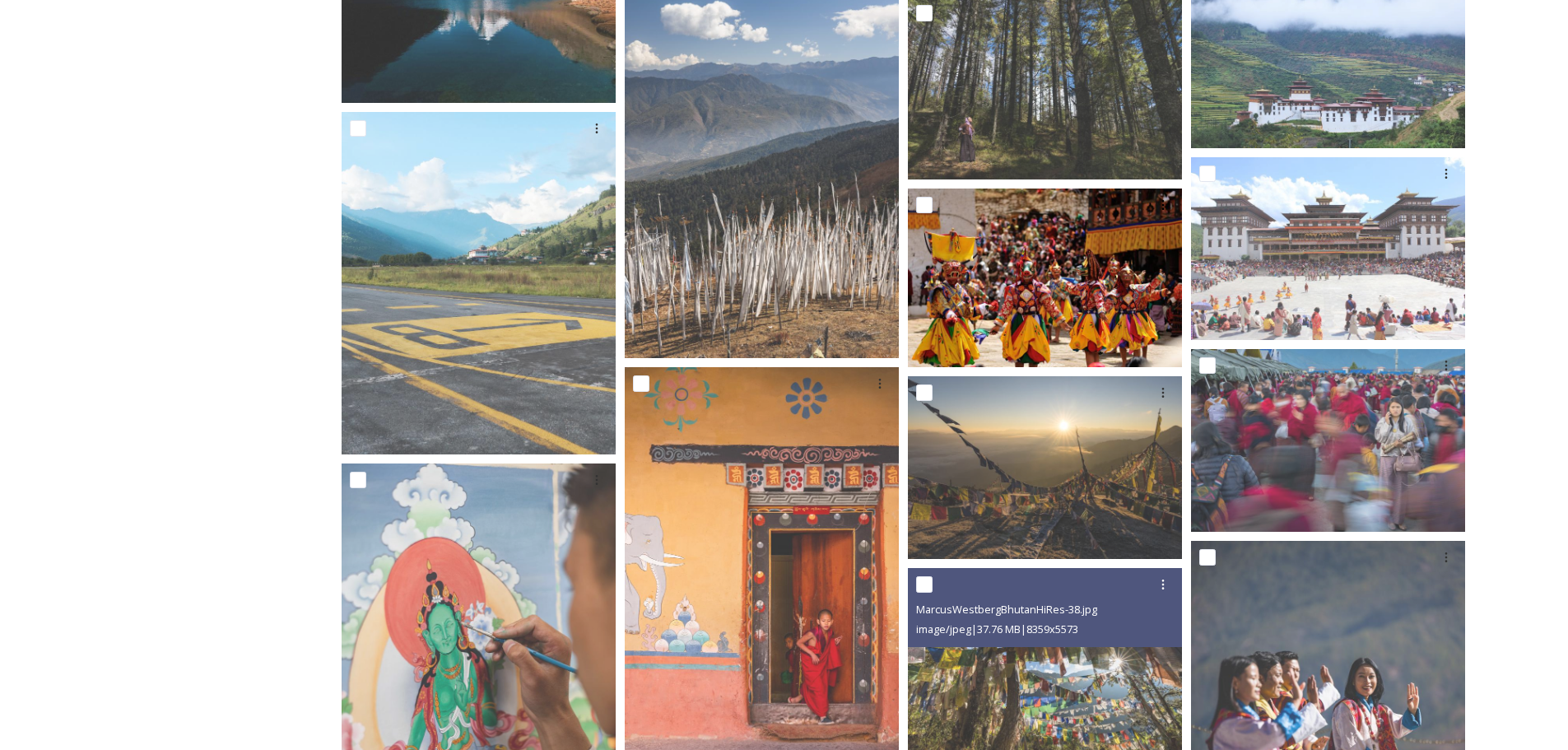
scroll to position [3210, 0]
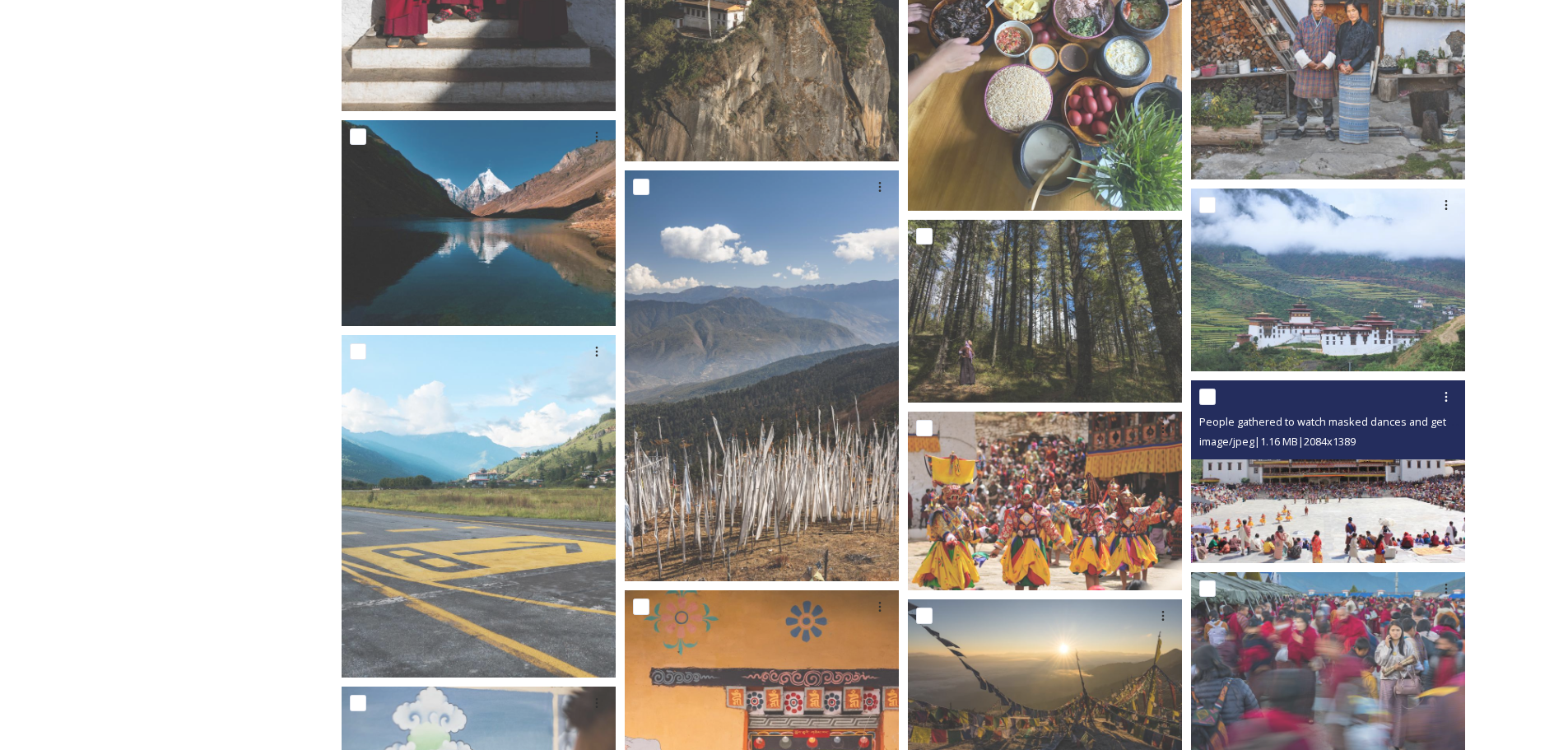
click at [1345, 513] on img at bounding box center [1328, 472] width 274 height 183
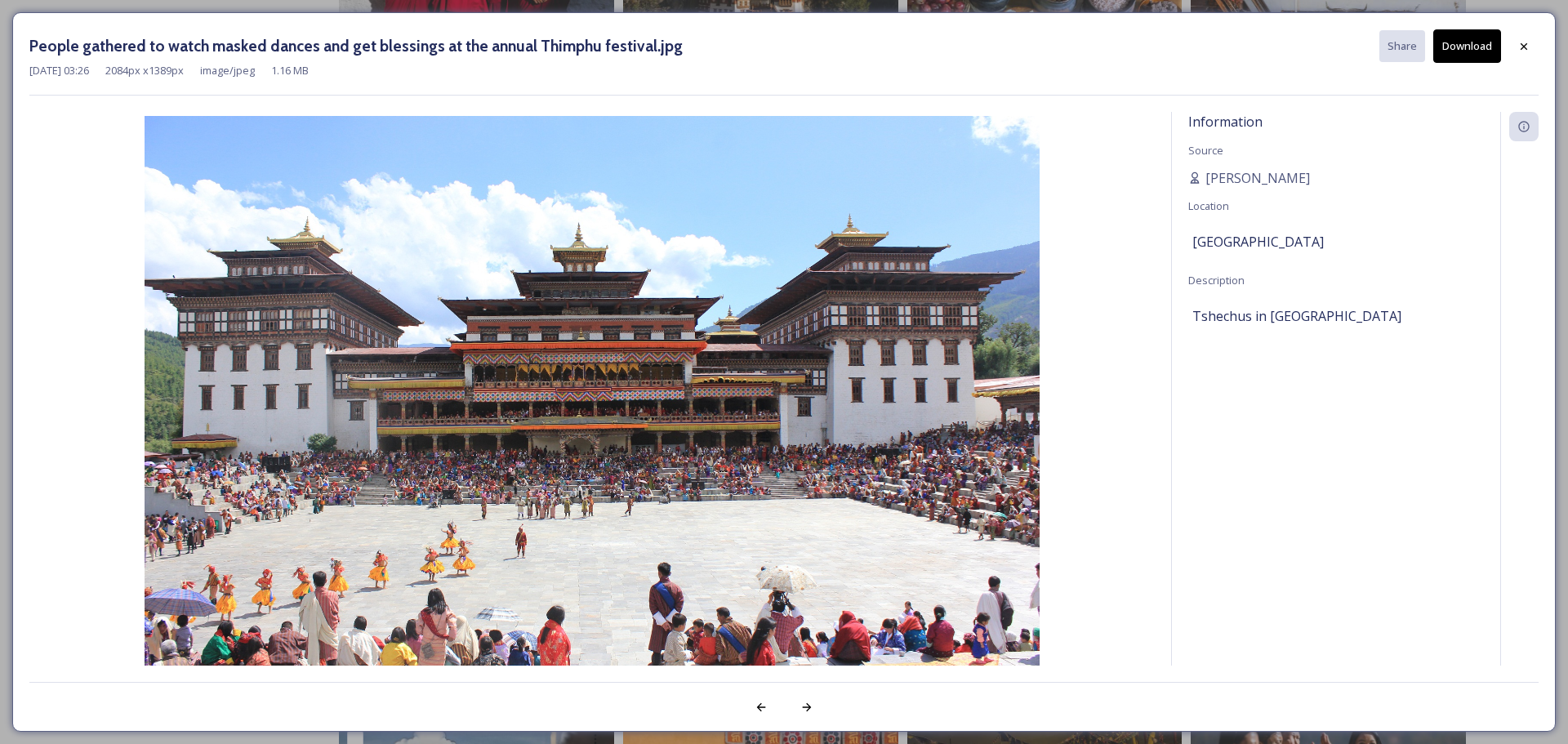
click at [1479, 52] on button "Download" at bounding box center [1466, 46] width 67 height 33
click at [1530, 45] on icon at bounding box center [1524, 47] width 13 height 13
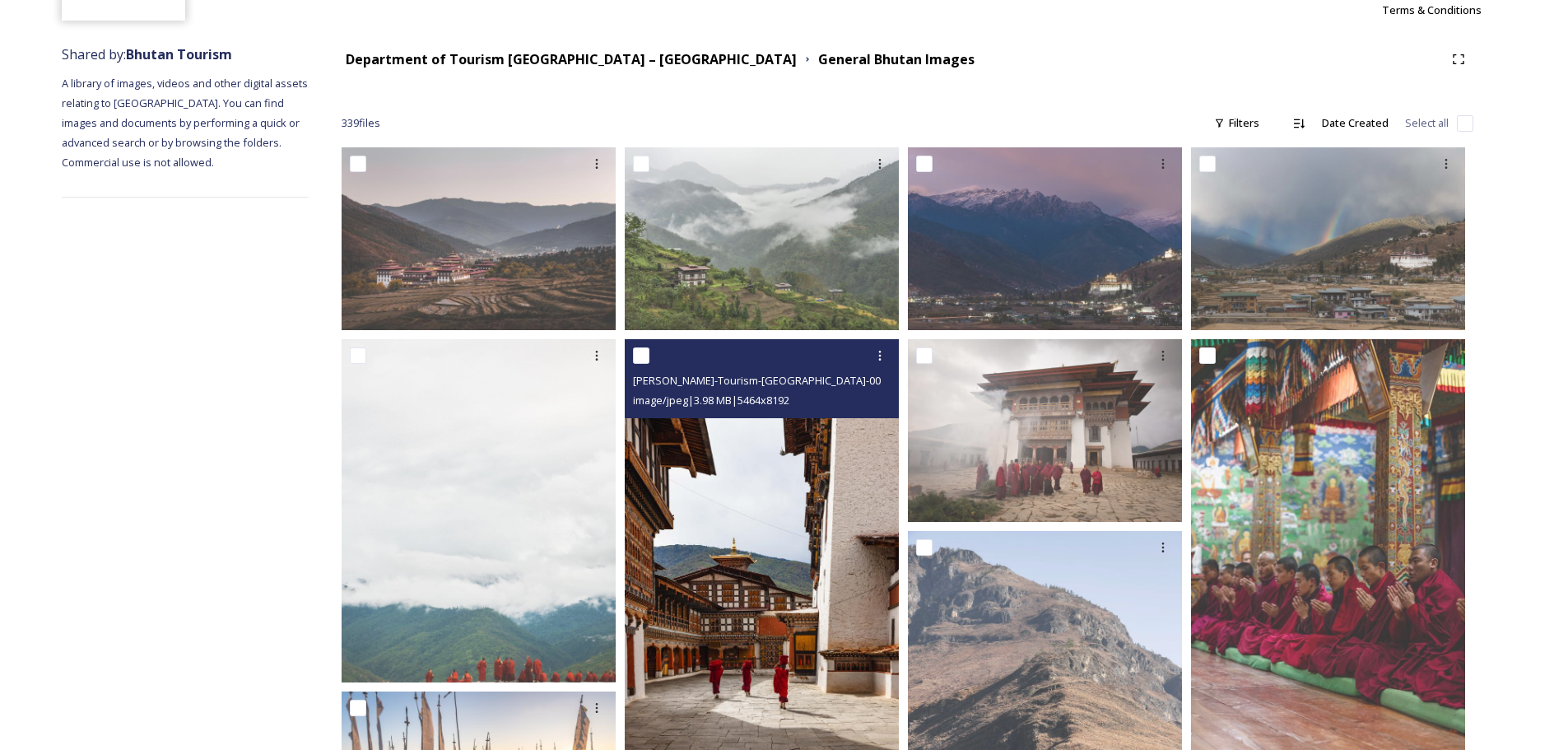
scroll to position [0, 0]
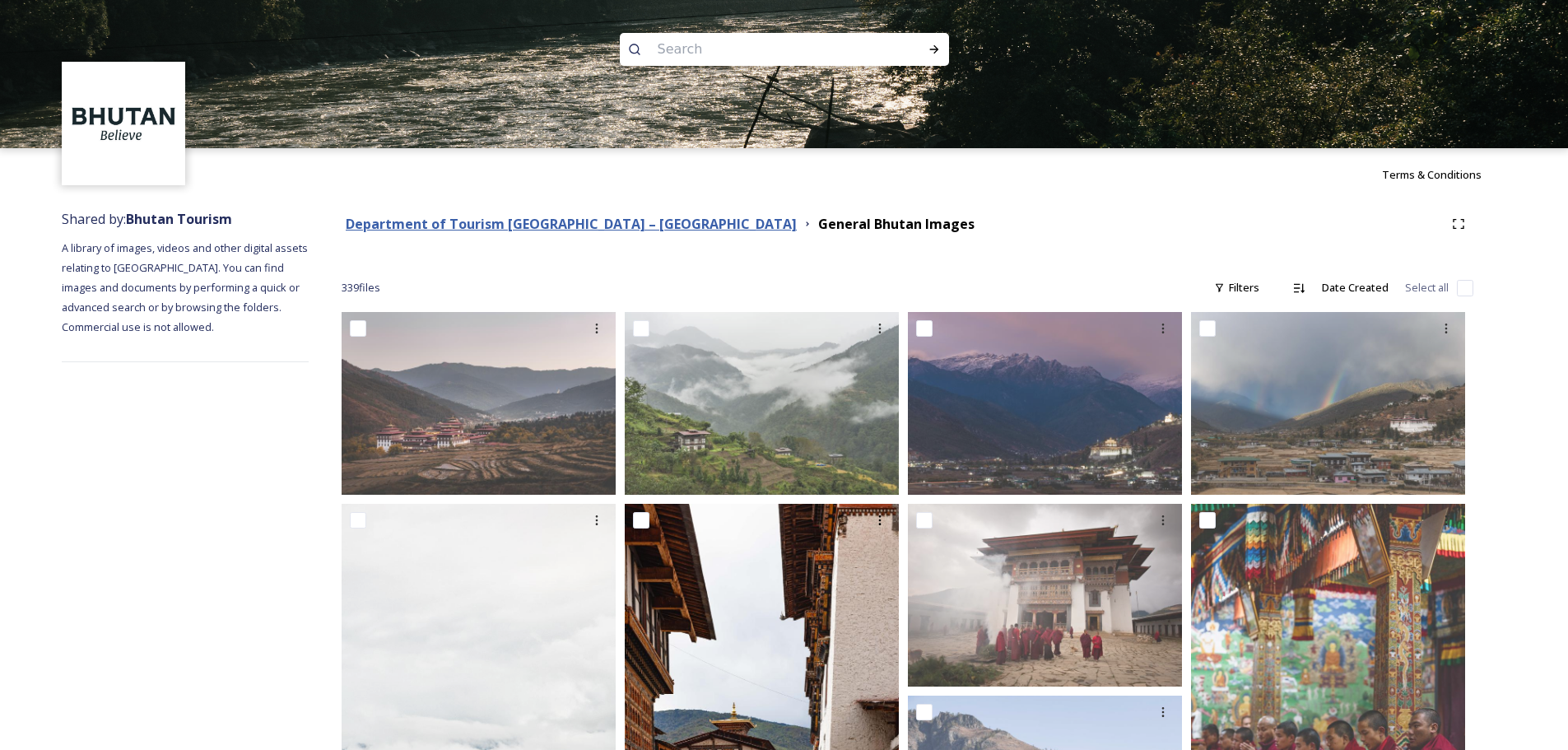
click at [610, 223] on strong "Department of Tourism [GEOGRAPHIC_DATA] – [GEOGRAPHIC_DATA]" at bounding box center [571, 224] width 451 height 18
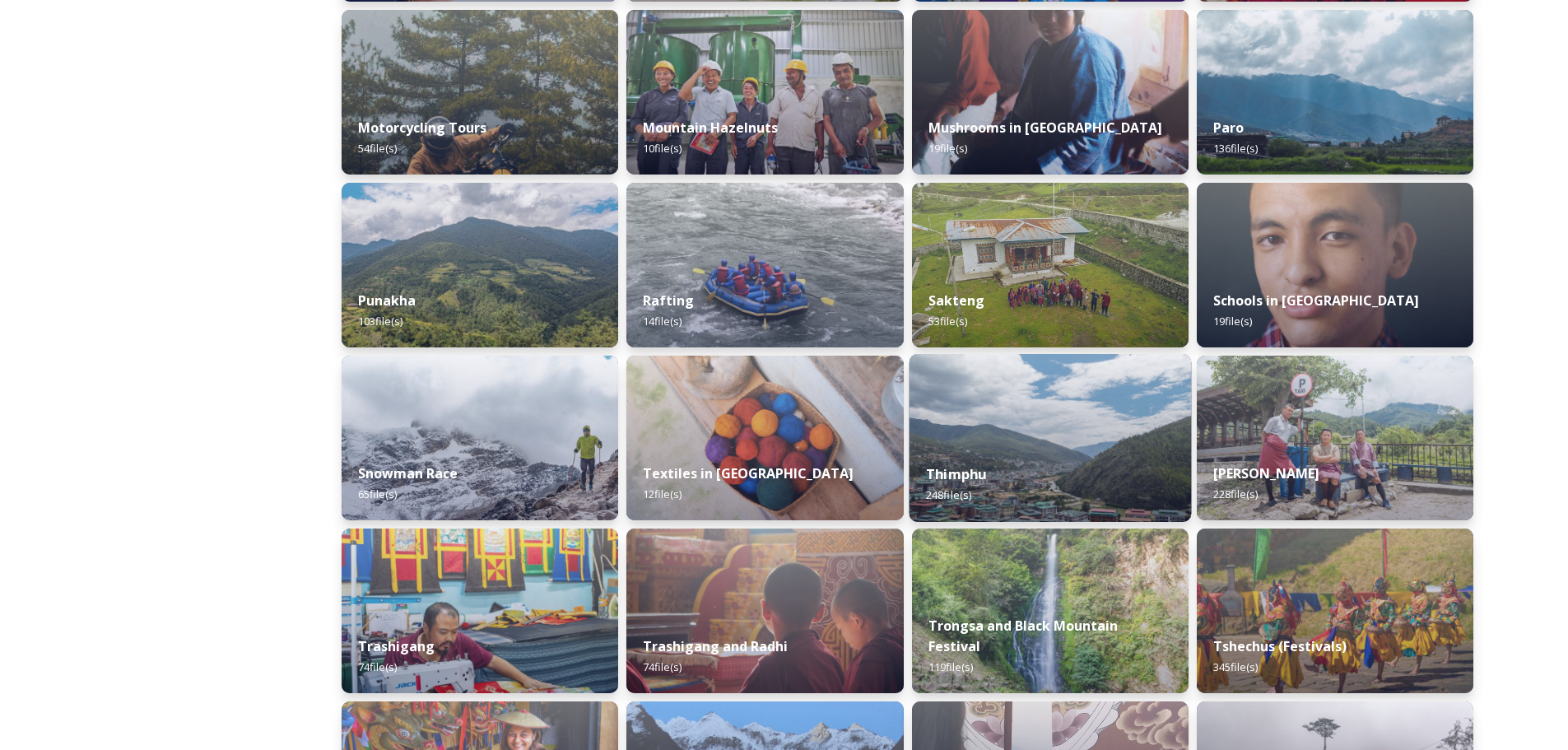
scroll to position [1119, 0]
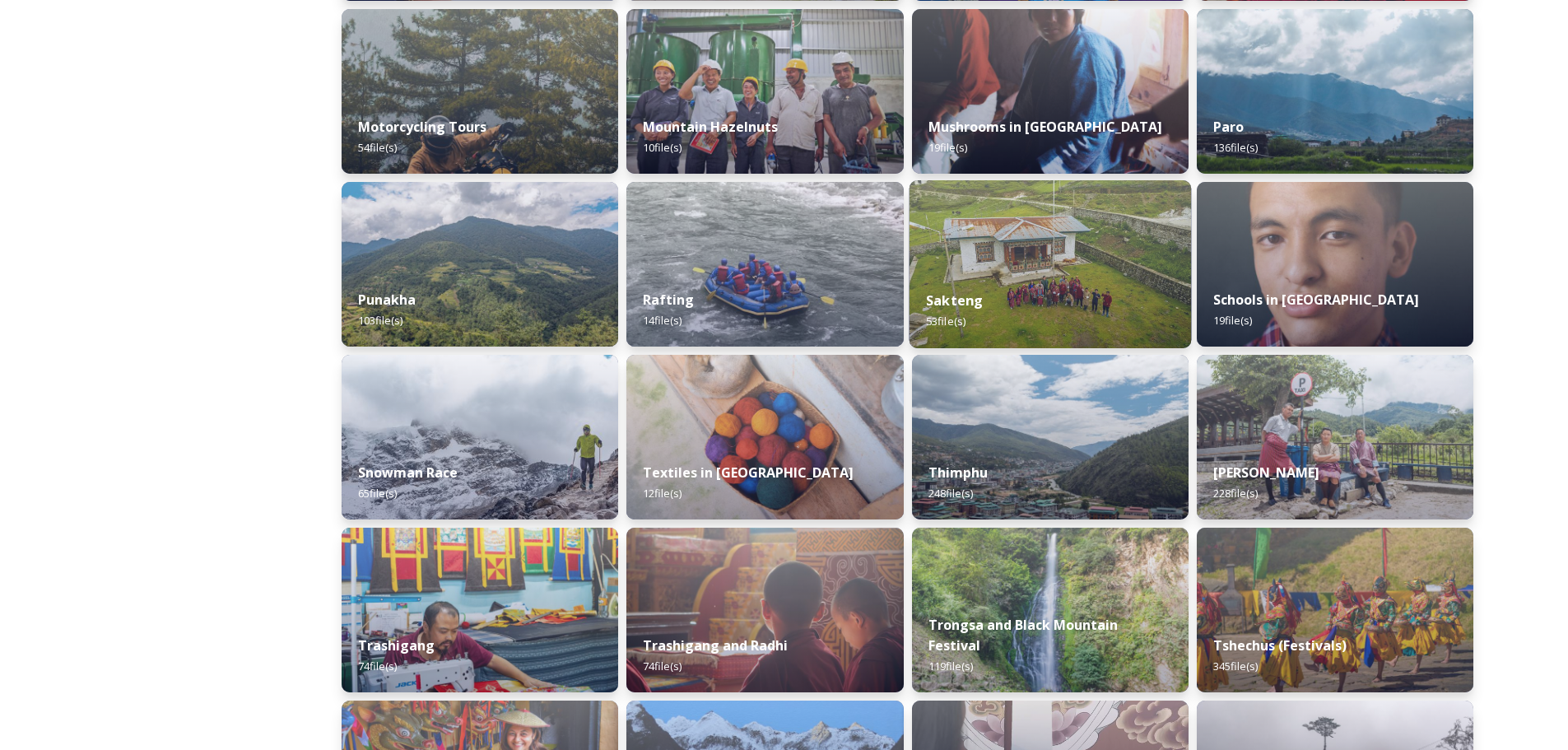
click at [1062, 285] on div "Sakteng 53 file(s)" at bounding box center [1050, 310] width 282 height 75
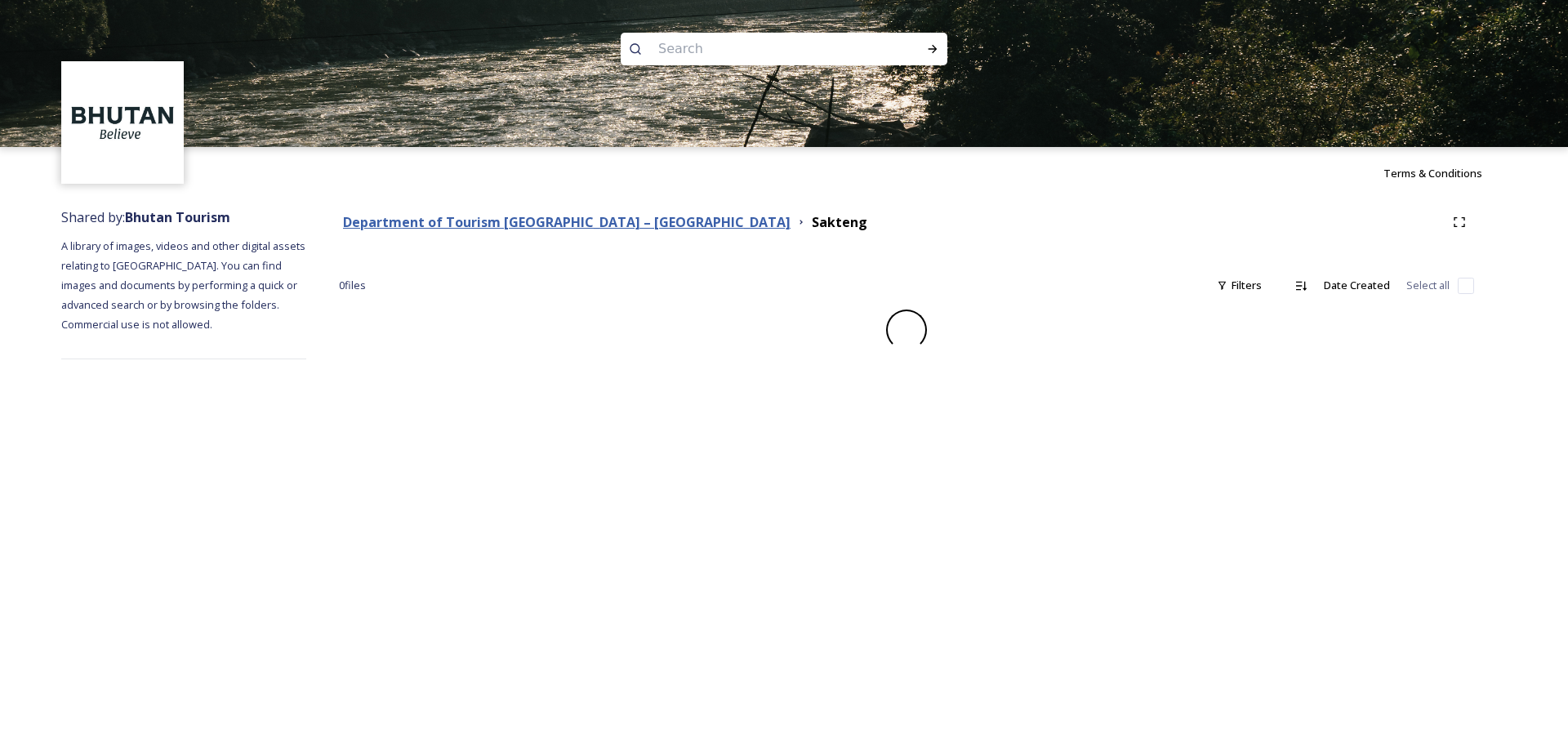
click at [533, 222] on strong "Department of Tourism [GEOGRAPHIC_DATA] – [GEOGRAPHIC_DATA]" at bounding box center [567, 222] width 447 height 18
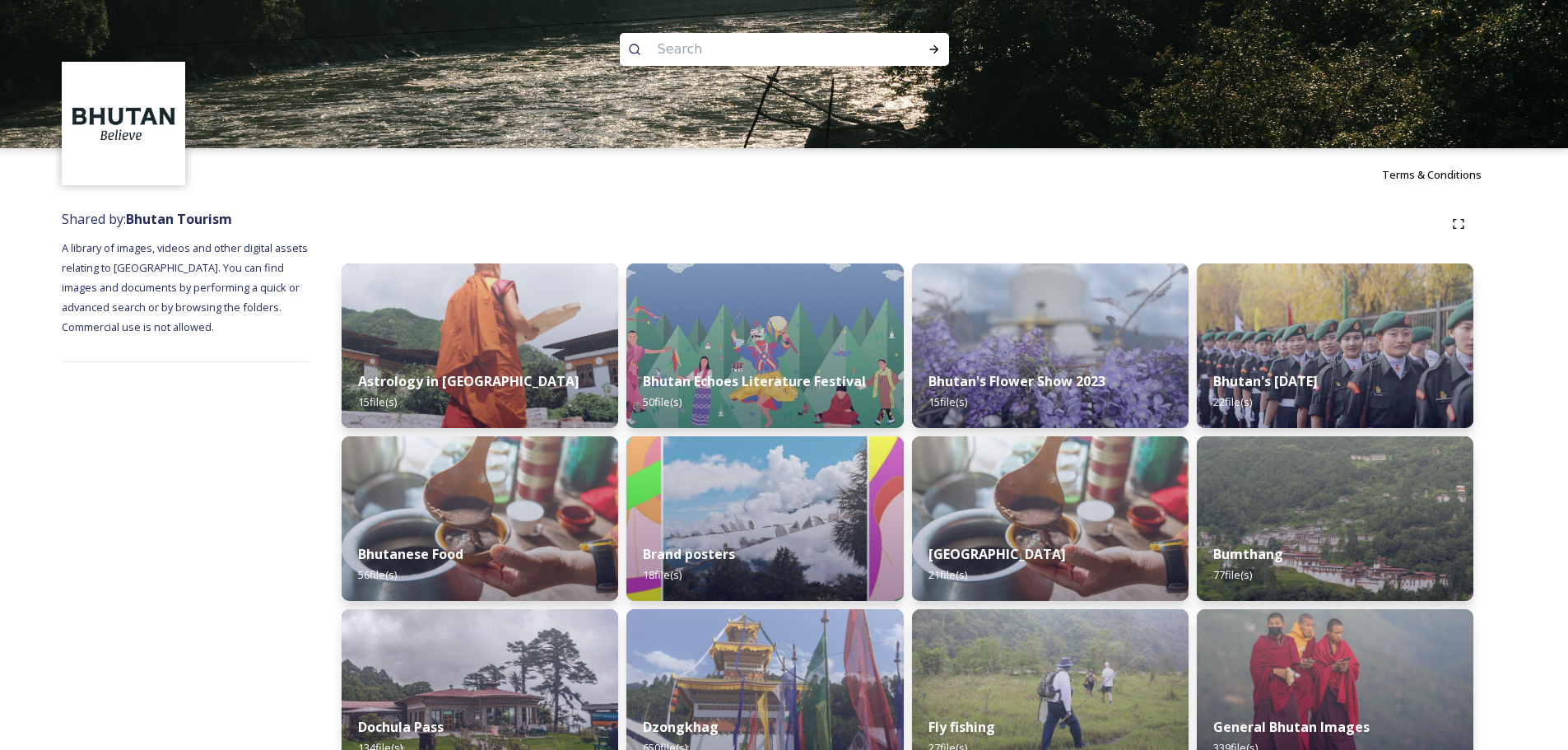
click at [711, 52] on input at bounding box center [762, 49] width 226 height 36
type input "telecom"
click at [929, 47] on icon at bounding box center [935, 50] width 13 height 13
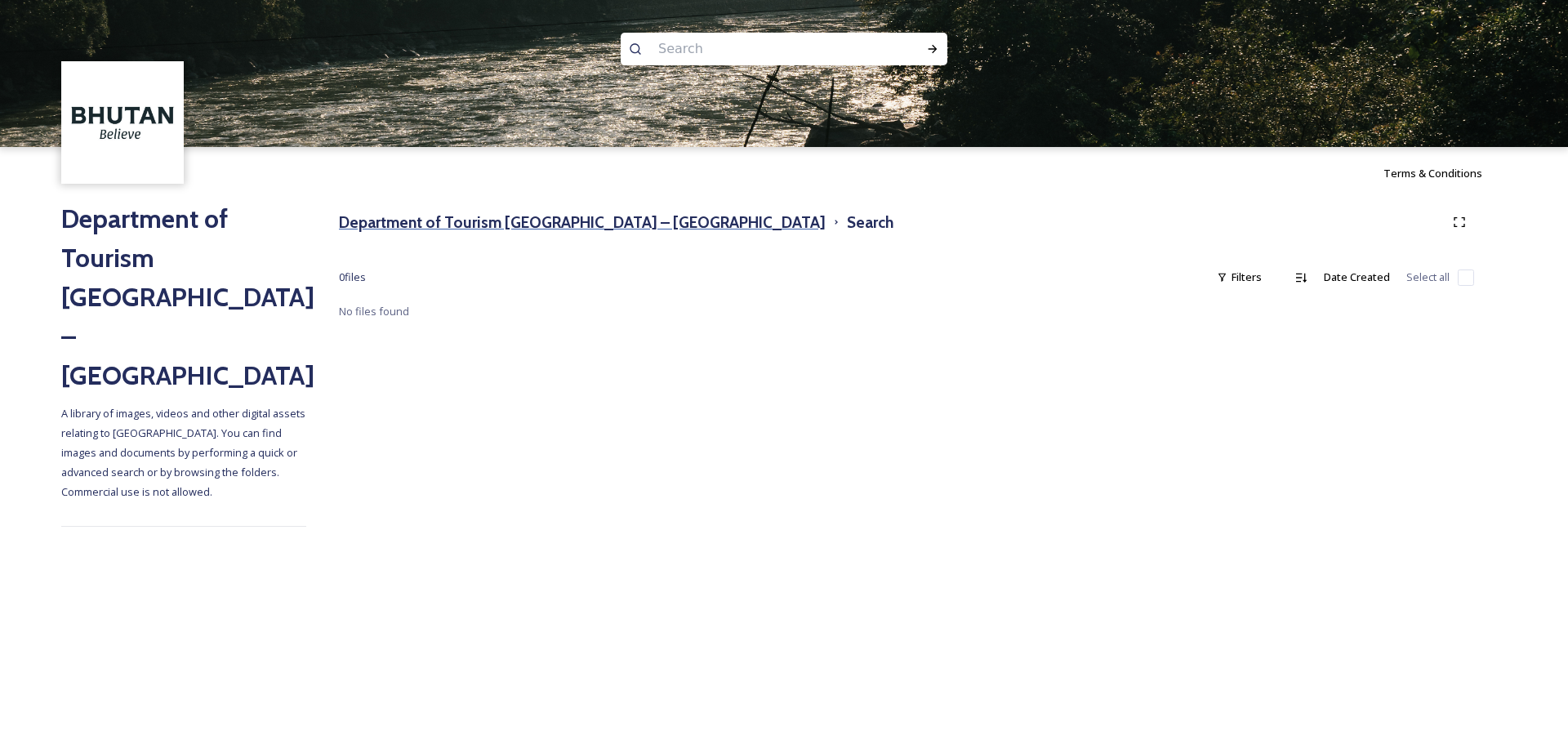
click at [592, 225] on h3 "Department of Tourism [GEOGRAPHIC_DATA] – [GEOGRAPHIC_DATA]" at bounding box center [582, 222] width 487 height 23
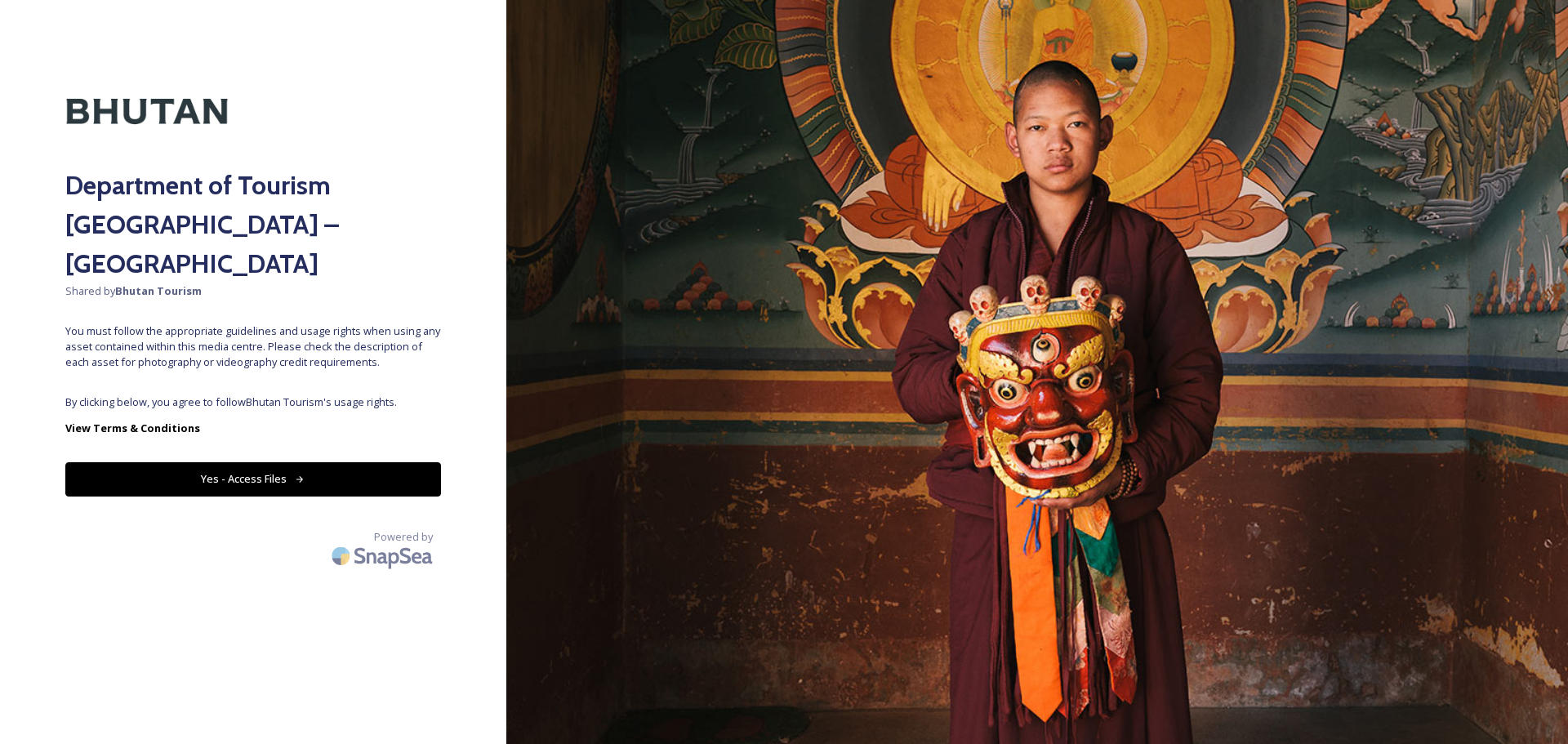
click at [367, 462] on button "Yes - Access Files" at bounding box center [252, 479] width 376 height 33
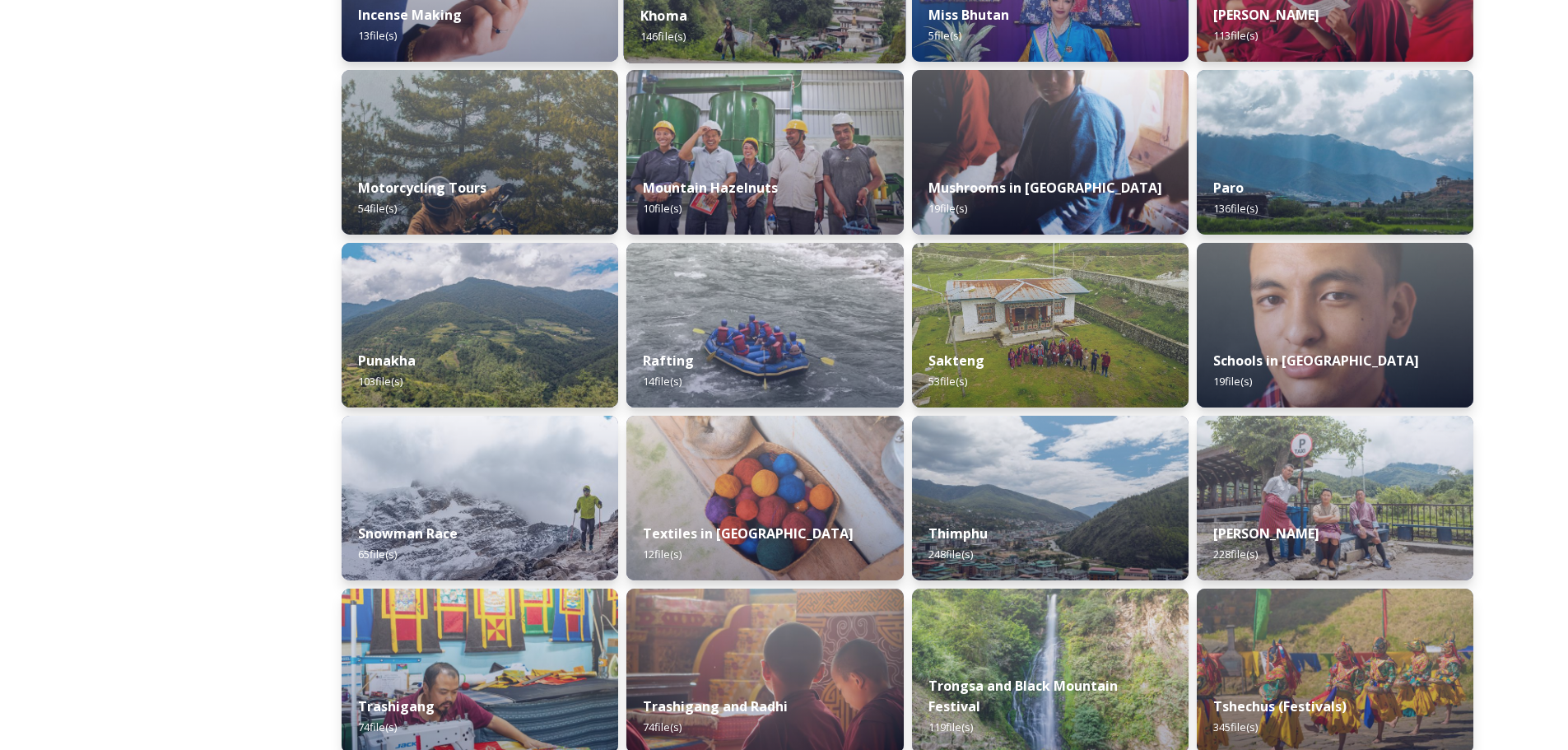
scroll to position [1036, 0]
